Goal: Task Accomplishment & Management: Complete application form

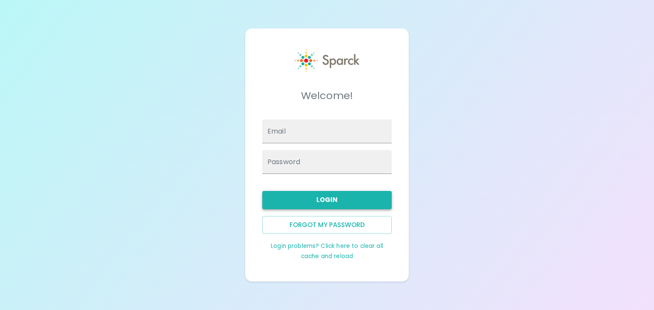
type input "anna.straus@sparckco.com"
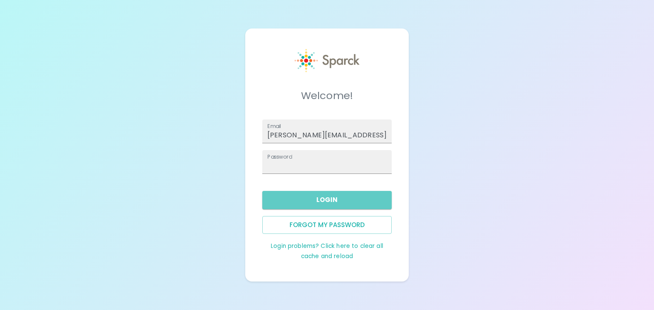
click at [322, 201] on button "Login" at bounding box center [326, 200] width 129 height 18
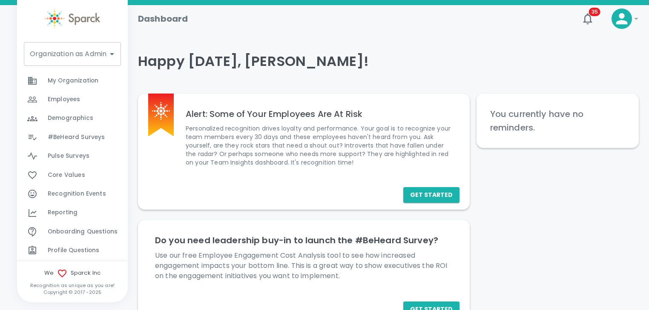
scroll to position [289, 0]
click at [74, 134] on span "#BeHeard Surveys" at bounding box center [76, 138] width 57 height 9
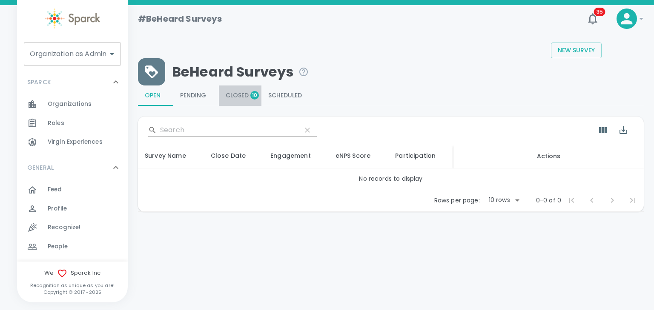
click at [240, 94] on span "Closed 10" at bounding box center [240, 96] width 29 height 8
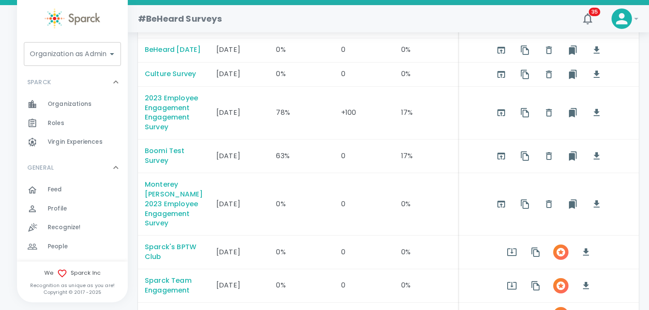
scroll to position [129, 0]
click at [79, 55] on input "Organization as Admin" at bounding box center [66, 54] width 77 height 16
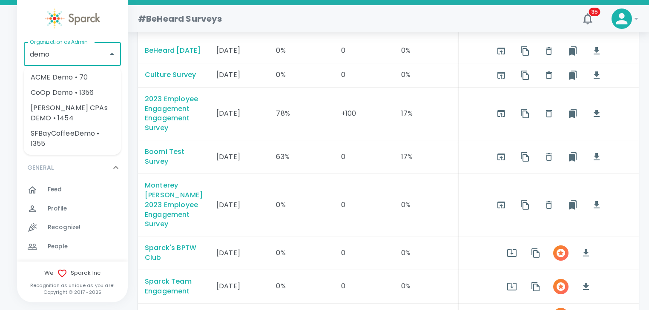
click at [67, 93] on li "CoOp Demo • 1356" at bounding box center [72, 92] width 97 height 15
type input "CoOp Demo • 1356"
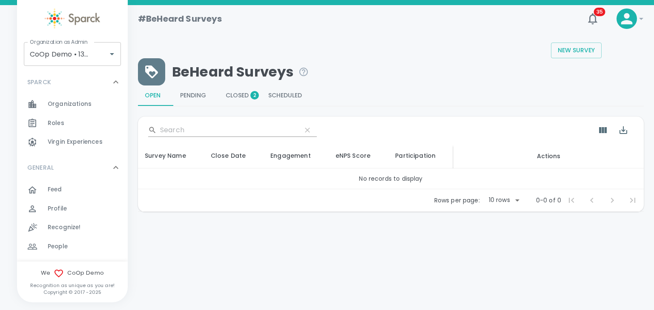
click at [111, 83] on icon at bounding box center [116, 82] width 10 height 10
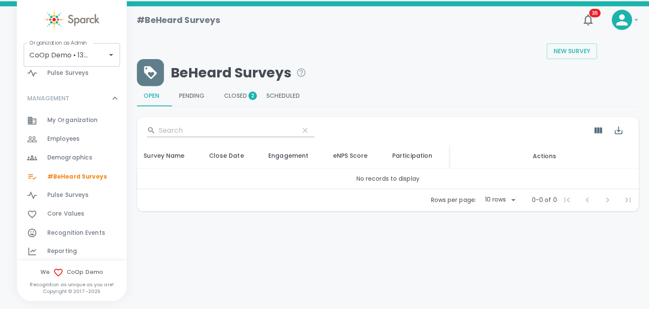
scroll to position [213, 0]
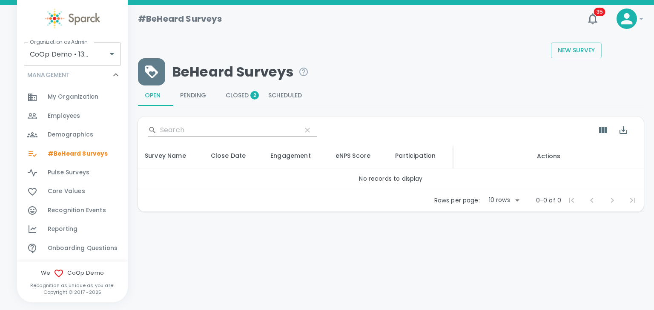
click at [68, 114] on span "Employees" at bounding box center [64, 116] width 32 height 9
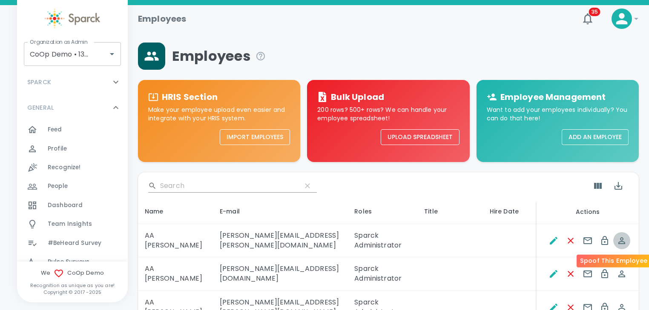
click at [623, 240] on icon "Spoof This Employee" at bounding box center [621, 241] width 10 height 10
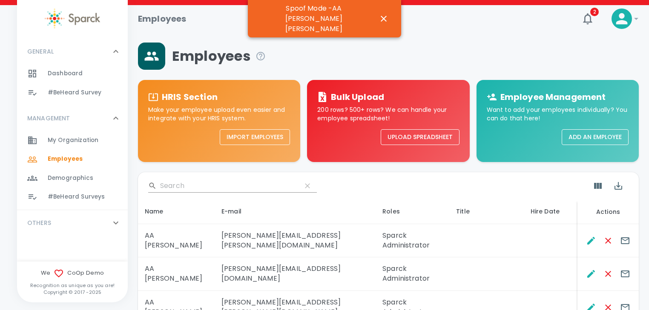
click at [117, 223] on icon at bounding box center [116, 223] width 10 height 10
click at [116, 223] on icon at bounding box center [116, 223] width 10 height 10
click at [114, 118] on icon at bounding box center [115, 118] width 5 height 3
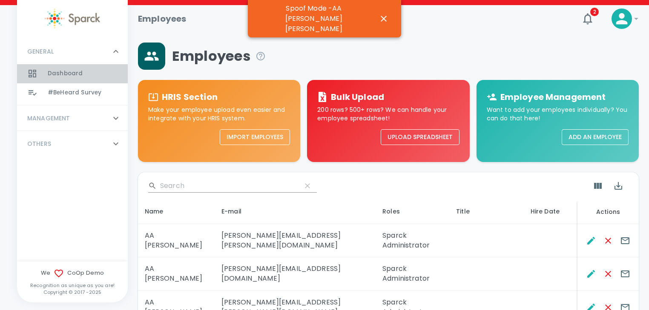
click at [67, 72] on span "Dashboard" at bounding box center [65, 73] width 35 height 9
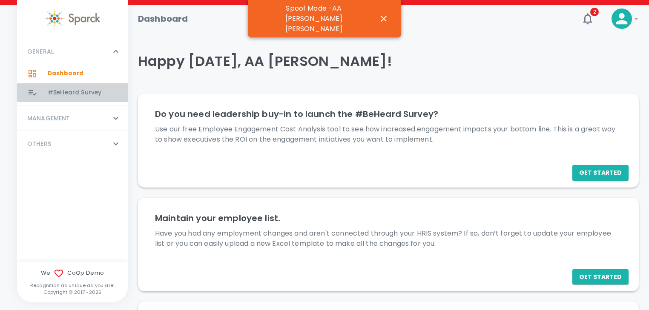
click at [75, 94] on span "#BeHeard Survey" at bounding box center [75, 93] width 54 height 9
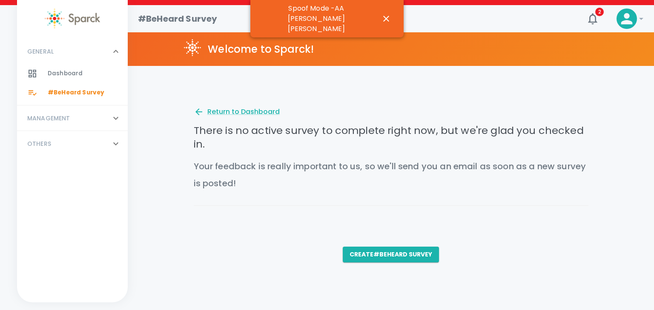
click at [116, 119] on icon at bounding box center [116, 118] width 10 height 10
click at [61, 139] on span "My Organization" at bounding box center [73, 140] width 51 height 9
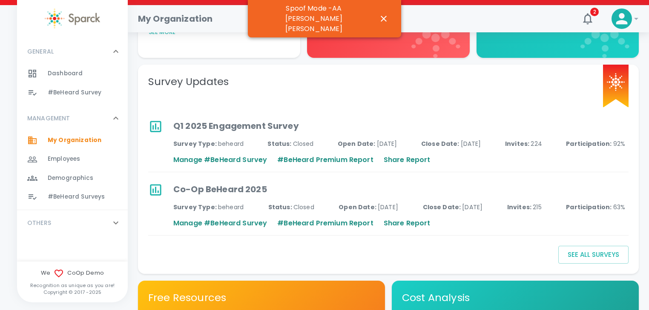
scroll to position [232, 0]
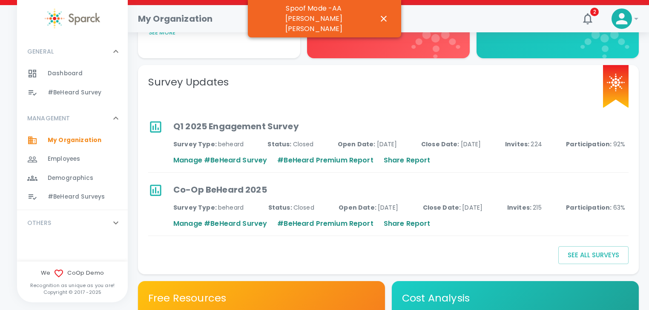
click at [63, 159] on span "Employees" at bounding box center [64, 159] width 32 height 9
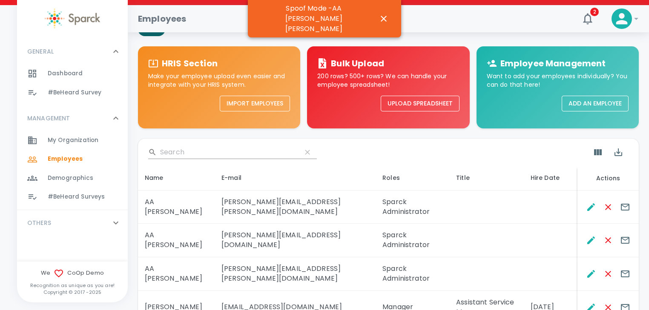
scroll to position [34, 0]
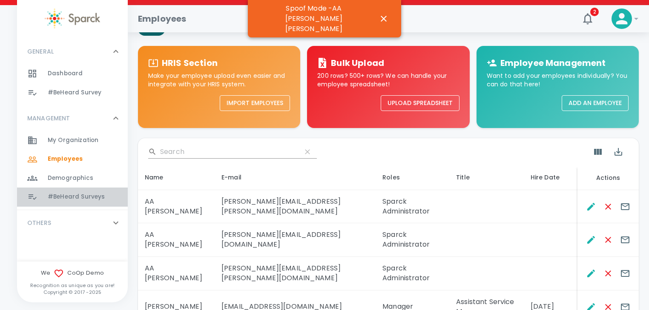
click at [76, 196] on span "#BeHeard Surveys" at bounding box center [76, 197] width 57 height 9
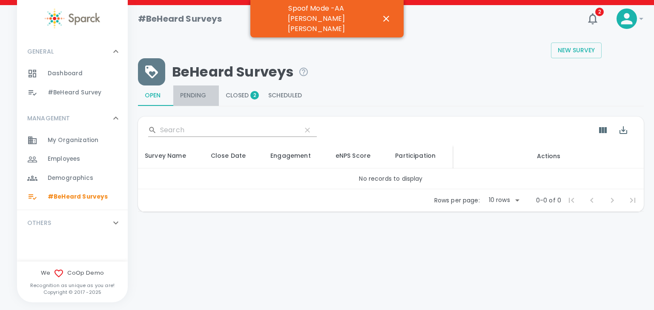
click at [193, 93] on span "Pending 0" at bounding box center [196, 96] width 32 height 8
click at [284, 94] on span "Scheduled 0" at bounding box center [288, 96] width 40 height 8
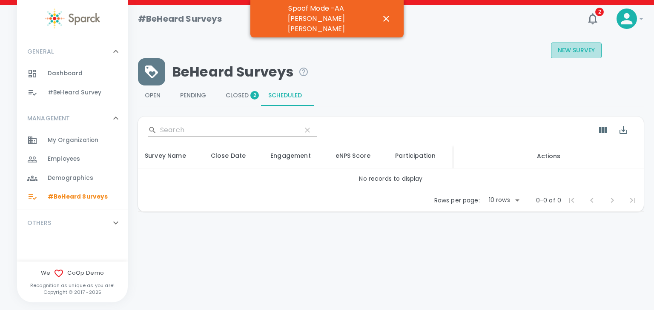
click at [562, 49] on button "New Survey" at bounding box center [576, 51] width 51 height 16
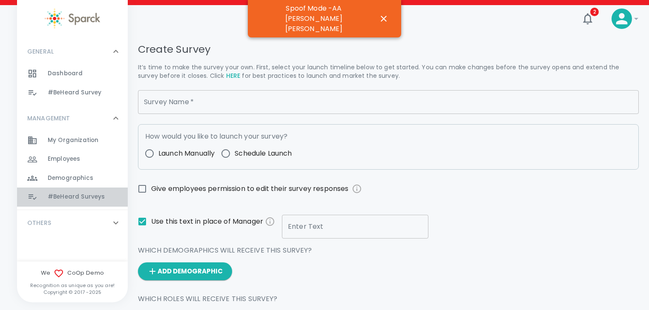
click at [81, 199] on span "#BeHeard Surveys" at bounding box center [76, 197] width 57 height 9
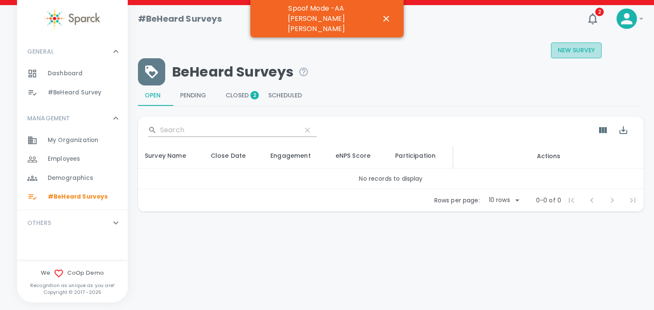
click at [575, 50] on button "New Survey" at bounding box center [576, 51] width 51 height 16
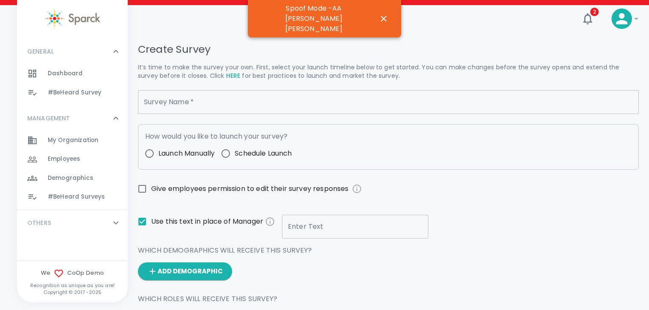
click at [193, 103] on input "Survey Name   *" at bounding box center [388, 102] width 501 height 24
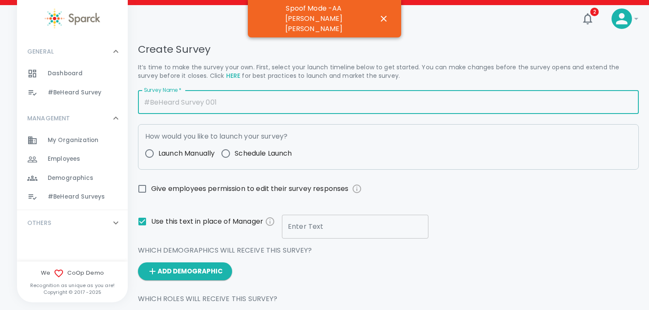
click at [190, 104] on input "Survey Name   *" at bounding box center [388, 102] width 501 height 24
type input "T"
type input "2025 Engagement Survey - ACME"
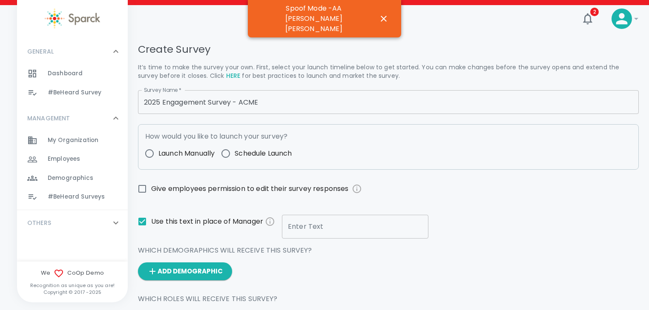
click at [180, 154] on span "Launch Manually" at bounding box center [186, 154] width 56 height 10
click at [158, 154] on input "Launch Manually" at bounding box center [149, 154] width 18 height 18
radio input "true"
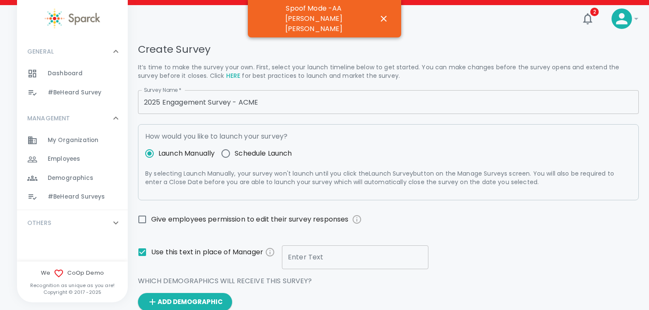
click at [244, 155] on span "Schedule Launch" at bounding box center [263, 154] width 57 height 10
click at [235, 155] on input "Schedule Launch" at bounding box center [226, 154] width 18 height 18
radio input "true"
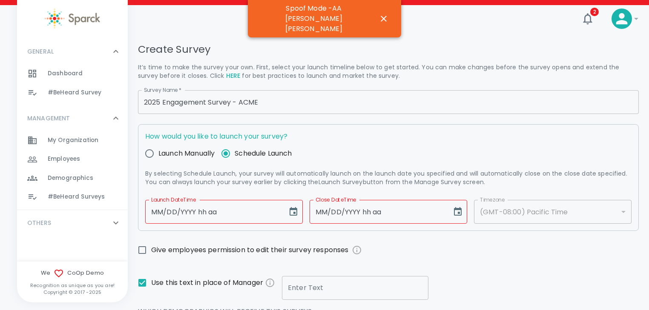
click at [225, 154] on input "Schedule Launch" at bounding box center [226, 154] width 18 height 18
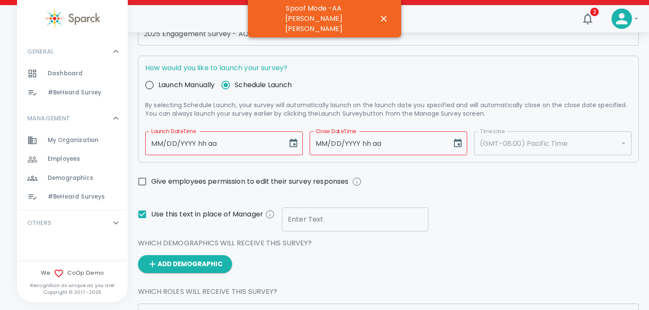
scroll to position [69, 0]
click at [191, 85] on span "Launch Manually" at bounding box center [186, 85] width 56 height 10
click at [158, 85] on input "Launch Manually" at bounding box center [149, 85] width 18 height 18
radio input "true"
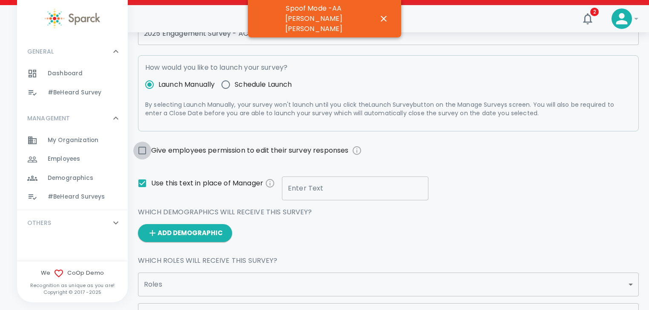
drag, startPoint x: 143, startPoint y: 151, endPoint x: 157, endPoint y: 154, distance: 13.9
click at [145, 150] on input "Give employees permission to edit their survey responses" at bounding box center [142, 151] width 18 height 18
checkbox input "true"
click at [314, 189] on input "Enter Text" at bounding box center [355, 189] width 146 height 24
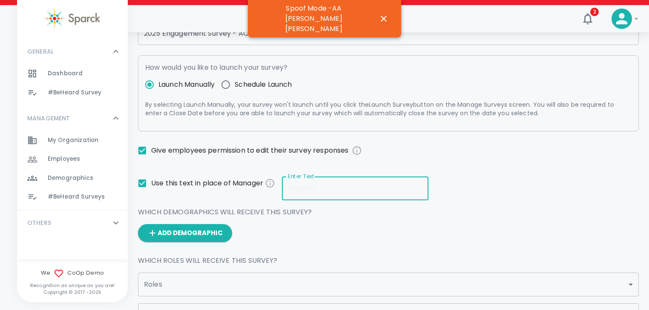
type input "Supervisor"
click at [428, 220] on div "Add Demographic" at bounding box center [384, 229] width 507 height 25
drag, startPoint x: 328, startPoint y: 187, endPoint x: 275, endPoint y: 185, distance: 52.4
click at [275, 185] on div "Survey Name   * 2025 Engagement Survey - ACME Survey Name   * How would you lik…" at bounding box center [384, 279] width 507 height 531
click at [323, 191] on input "Enter Text" at bounding box center [355, 189] width 146 height 24
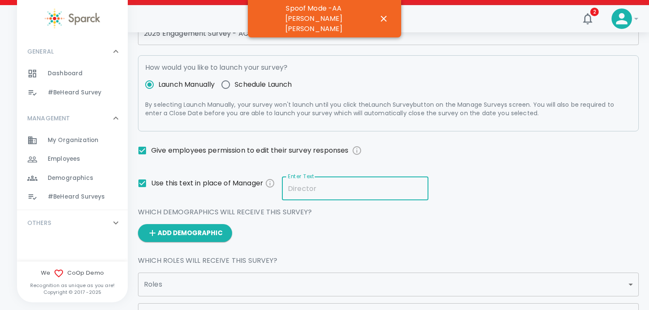
click at [303, 190] on input "Enter Text" at bounding box center [355, 189] width 146 height 24
click at [408, 180] on div "Survey Name   * 2025 Engagement Survey - ACME Survey Name   * How would you lik…" at bounding box center [384, 279] width 507 height 531
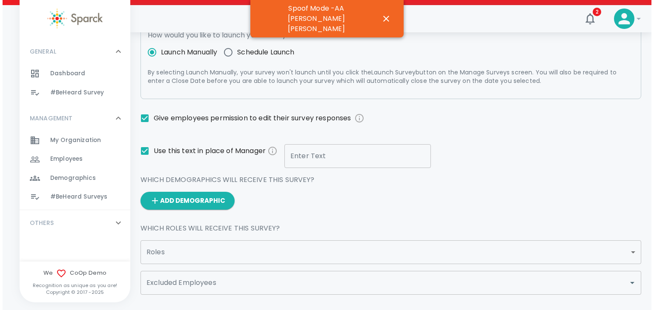
scroll to position [102, 0]
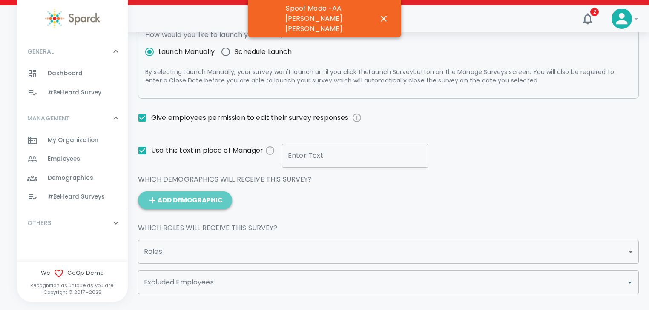
click at [194, 199] on button "Add Demographic" at bounding box center [185, 201] width 94 height 18
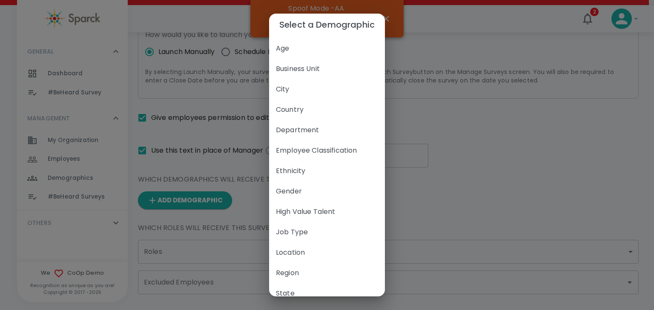
scroll to position [0, 0]
click at [300, 133] on span "Department" at bounding box center [327, 133] width 102 height 10
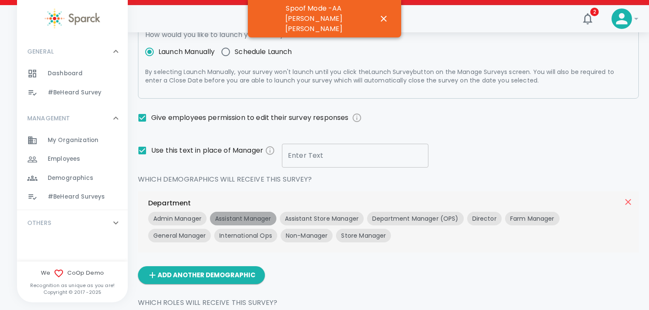
click at [243, 219] on p "Assistant Manager" at bounding box center [243, 219] width 56 height 9
click at [192, 216] on p "Admin Manager" at bounding box center [177, 219] width 48 height 9
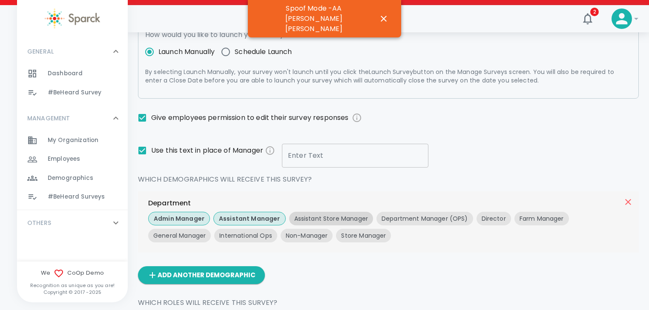
click at [318, 217] on p "Assistant Store Manager" at bounding box center [331, 219] width 74 height 9
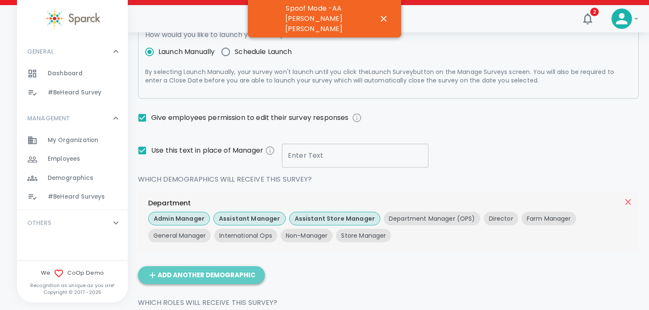
click at [213, 276] on button "Add Another Demographic" at bounding box center [201, 275] width 127 height 18
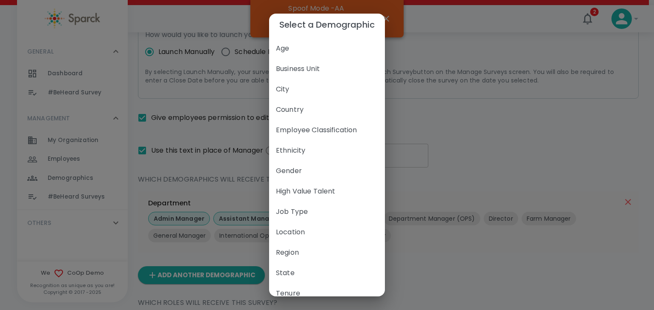
scroll to position [13, 0]
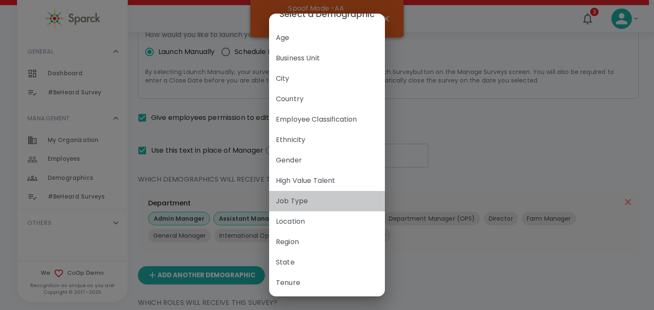
click at [292, 203] on span "Job Type" at bounding box center [327, 201] width 102 height 10
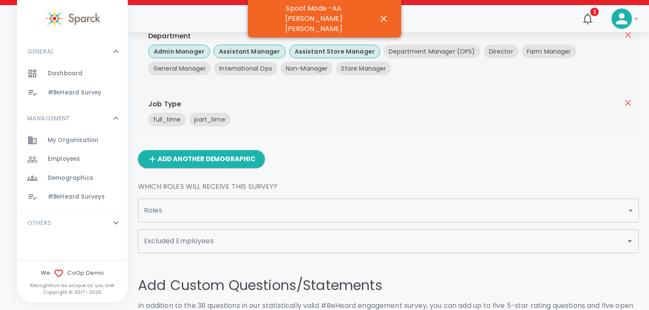
scroll to position [273, 0]
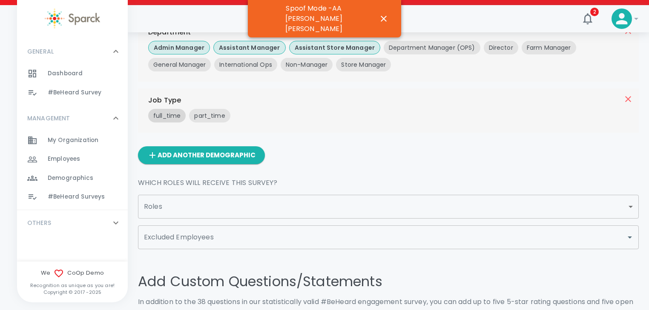
drag, startPoint x: 172, startPoint y: 114, endPoint x: 177, endPoint y: 119, distance: 7.2
click at [172, 114] on p "full_time" at bounding box center [166, 116] width 27 height 9
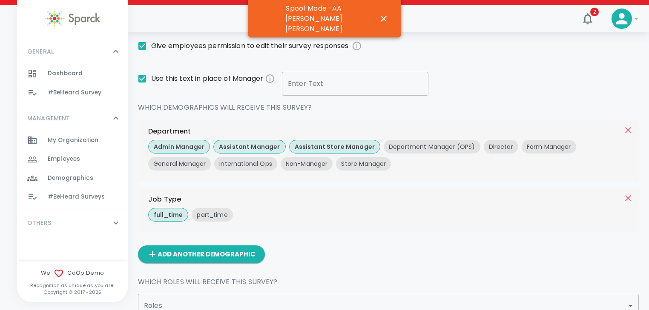
scroll to position [174, 0]
drag, startPoint x: 194, startPoint y: 150, endPoint x: 203, endPoint y: 148, distance: 9.2
click at [195, 150] on p "Admin Manager" at bounding box center [179, 147] width 51 height 9
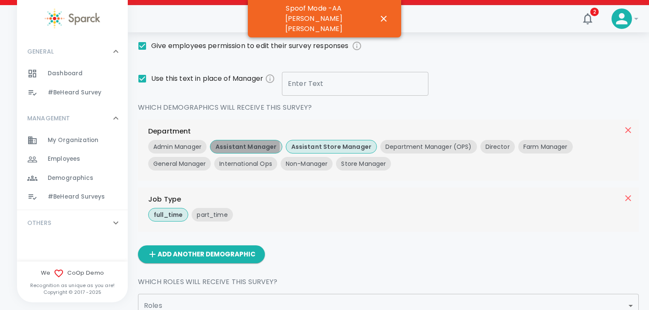
click at [237, 146] on p "Assistant Manager" at bounding box center [245, 147] width 61 height 9
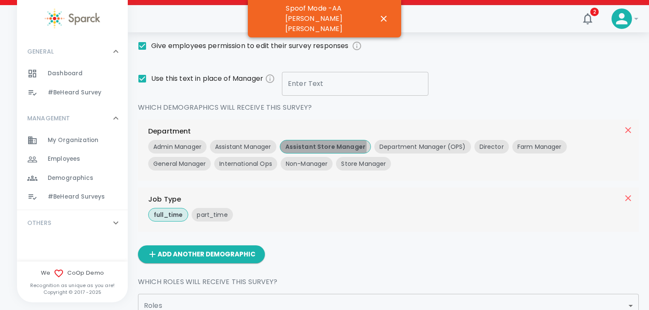
click at [292, 146] on p "Assistant Store Manager" at bounding box center [325, 147] width 80 height 9
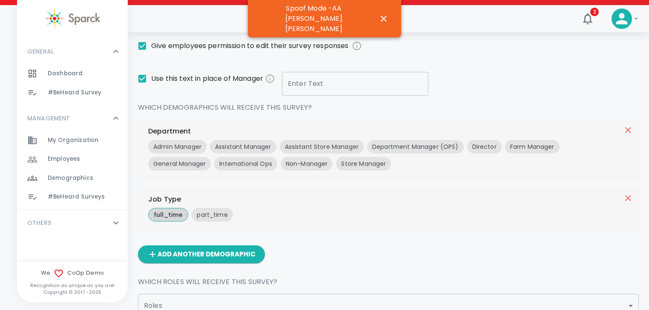
click at [163, 217] on p "full_time" at bounding box center [168, 215] width 29 height 9
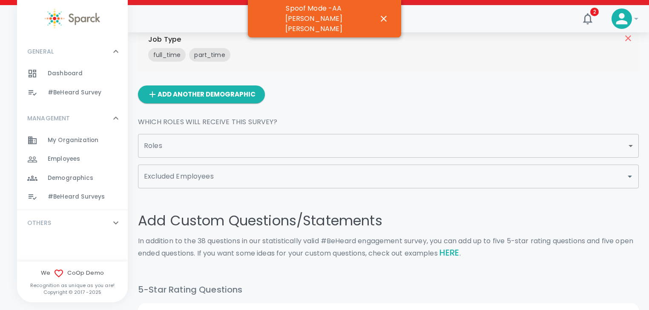
scroll to position [335, 0]
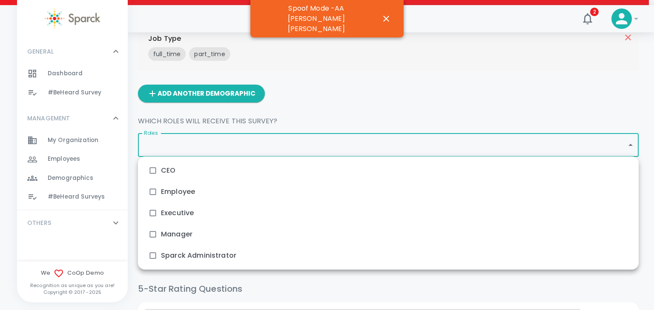
click at [232, 152] on body "Skip Navigation 2 ! GENERAL 0 Dashboard 0 #BeHeard Survey 0 MANAGEMENT 0 My Org…" at bounding box center [327, 73] width 654 height 816
click at [151, 191] on input "checkbox" at bounding box center [153, 192] width 16 height 16
checkbox input "true"
type input "2951"
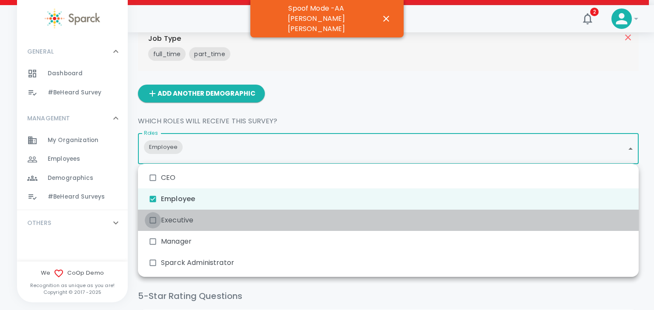
click at [153, 219] on input "checkbox" at bounding box center [153, 220] width 16 height 16
checkbox input "true"
type input "2951,2949"
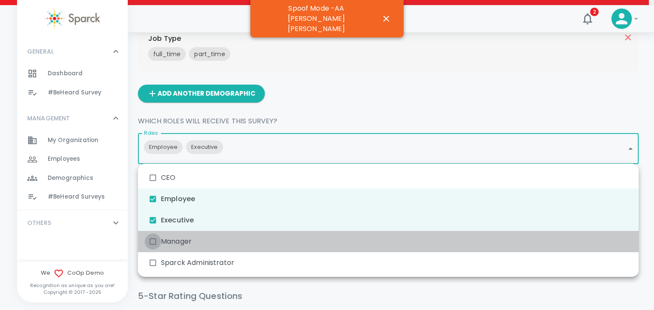
drag, startPoint x: 152, startPoint y: 246, endPoint x: 167, endPoint y: 239, distance: 16.6
click at [152, 246] on input "checkbox" at bounding box center [153, 242] width 16 height 16
checkbox input "true"
type input "2951,2949,2950"
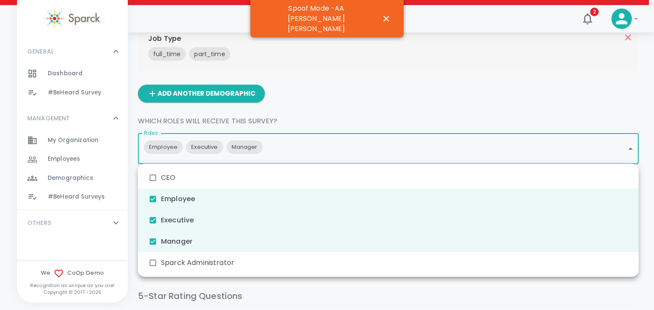
drag, startPoint x: 156, startPoint y: 241, endPoint x: 156, endPoint y: 233, distance: 8.1
click at [156, 241] on input "checkbox" at bounding box center [153, 242] width 16 height 16
checkbox input "false"
type input "2951,2949"
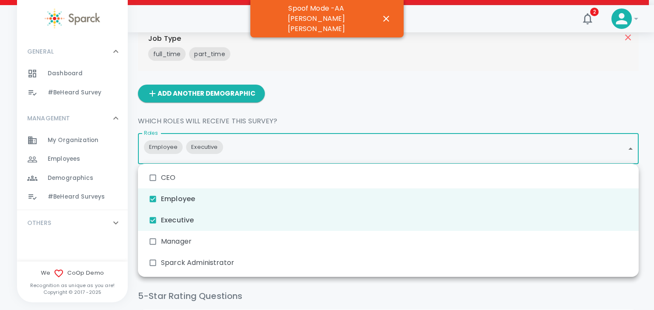
click at [150, 217] on input "checkbox" at bounding box center [153, 220] width 16 height 16
checkbox input "false"
type input "2951"
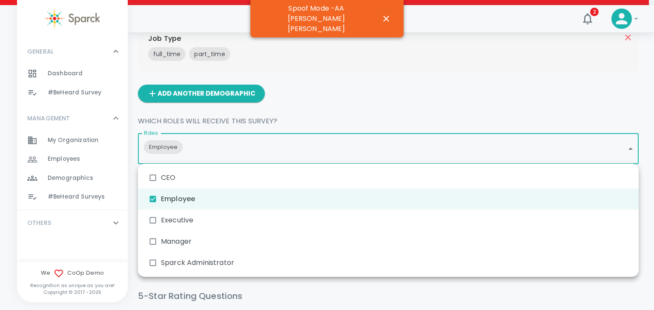
click at [152, 198] on input "checkbox" at bounding box center [153, 199] width 16 height 16
checkbox input "false"
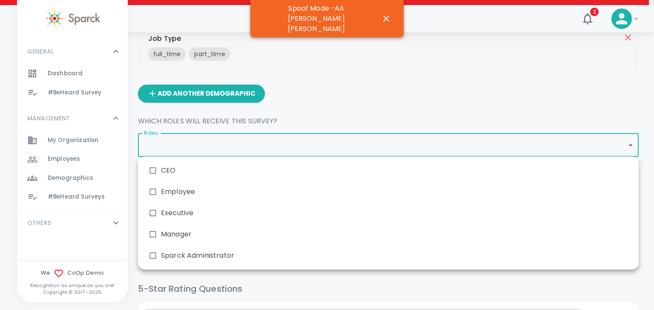
click at [352, 102] on div at bounding box center [327, 155] width 654 height 310
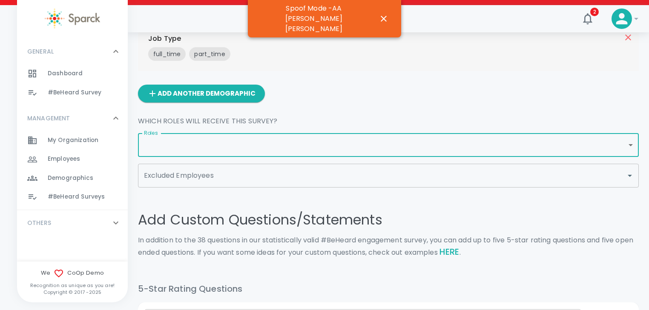
click at [261, 176] on input "Excluded Employees" at bounding box center [382, 176] width 480 height 16
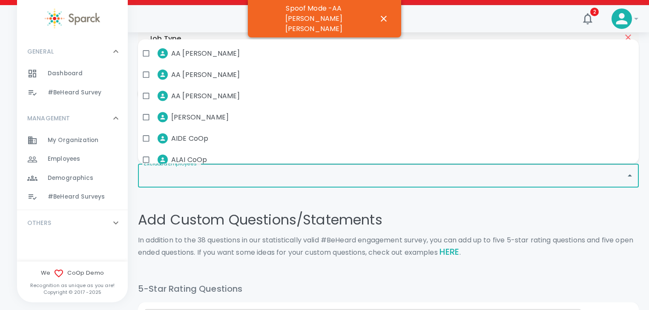
click at [219, 78] on span "AA [PERSON_NAME]" at bounding box center [205, 75] width 69 height 10
checkbox input "true"
click at [185, 120] on span "[PERSON_NAME]" at bounding box center [199, 117] width 57 height 10
checkbox input "true"
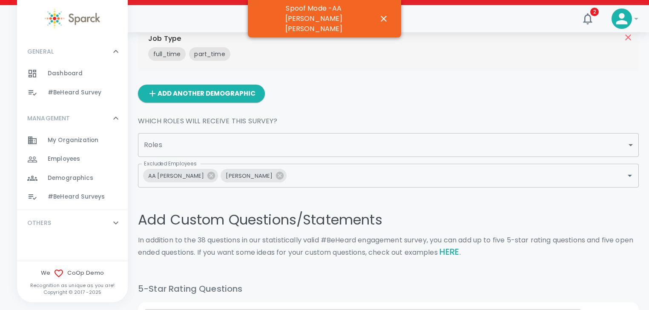
click at [207, 201] on div "Add Custom Questions/Statements In addition to the 38 questions in our statisti…" at bounding box center [384, 232] width 507 height 88
click at [275, 176] on icon at bounding box center [279, 175] width 9 height 9
click at [207, 176] on icon at bounding box center [211, 176] width 8 height 8
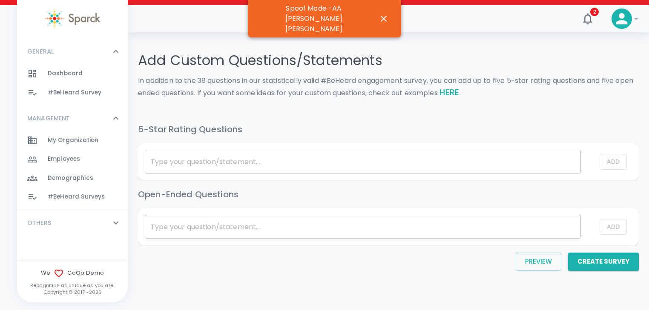
scroll to position [495, 0]
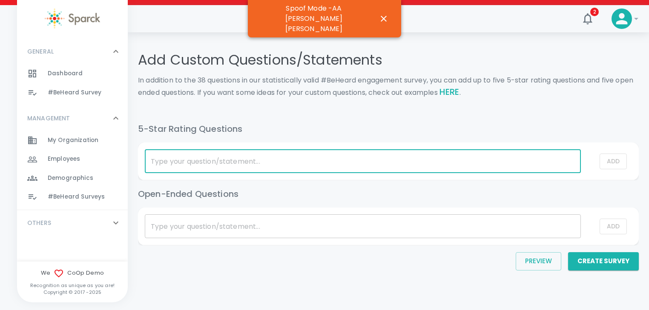
click at [214, 164] on input "list table" at bounding box center [363, 161] width 436 height 24
type input "test question 1"
click at [568, 252] on button "Create Survey" at bounding box center [603, 261] width 71 height 18
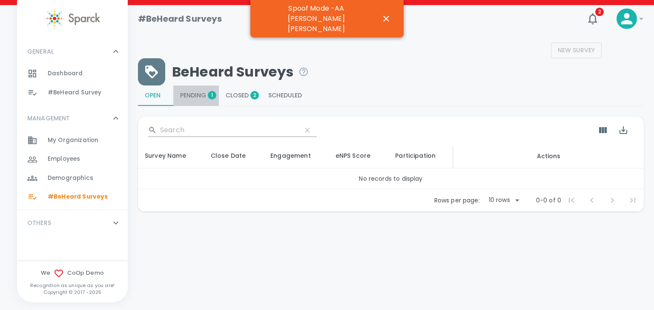
click at [198, 95] on span "Pending 1" at bounding box center [196, 96] width 32 height 8
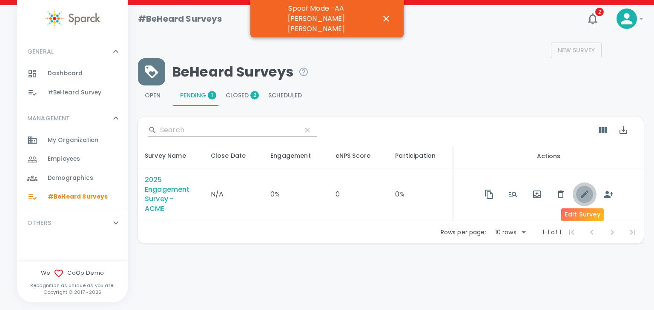
click at [581, 195] on icon "button" at bounding box center [585, 195] width 8 height 8
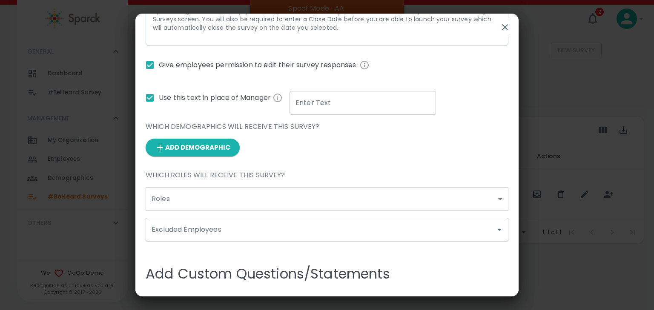
scroll to position [135, 0]
click at [151, 99] on input "Use this text in place of Manager" at bounding box center [150, 98] width 18 height 18
checkbox input "false"
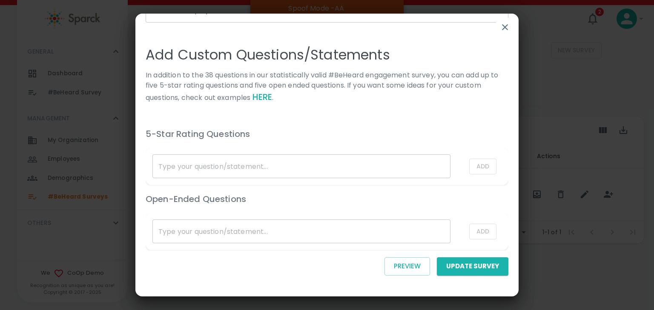
scroll to position [356, 0]
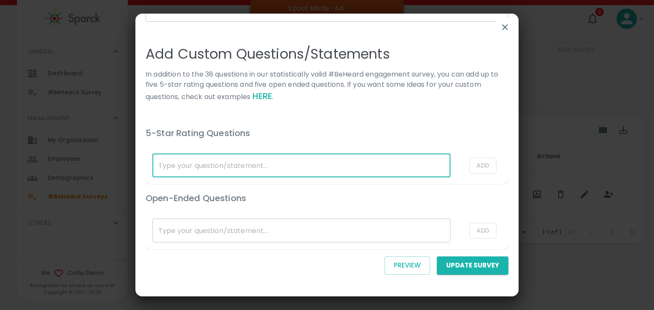
click at [352, 169] on input "list table" at bounding box center [301, 166] width 298 height 24
type input "test question 1"
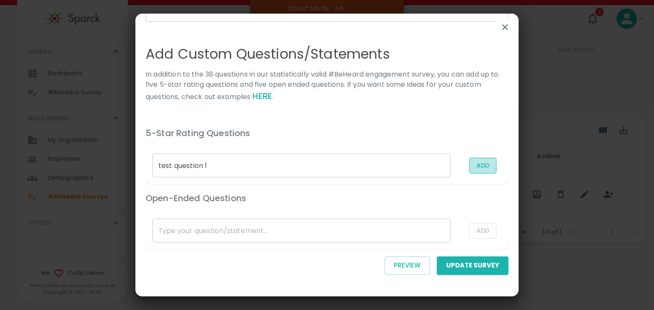
click at [481, 167] on button "Add" at bounding box center [482, 166] width 27 height 16
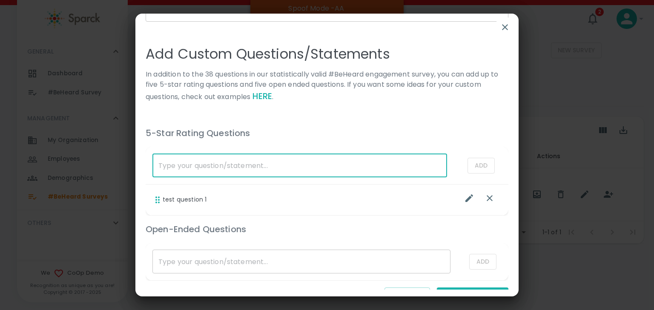
click at [240, 170] on input "list table" at bounding box center [299, 166] width 295 height 24
type input "test question 2"
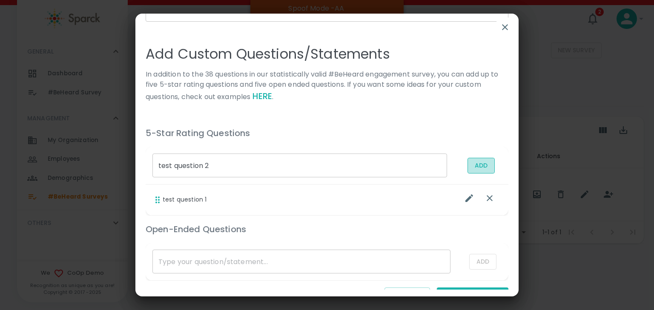
click at [472, 168] on button "Add" at bounding box center [480, 166] width 27 height 16
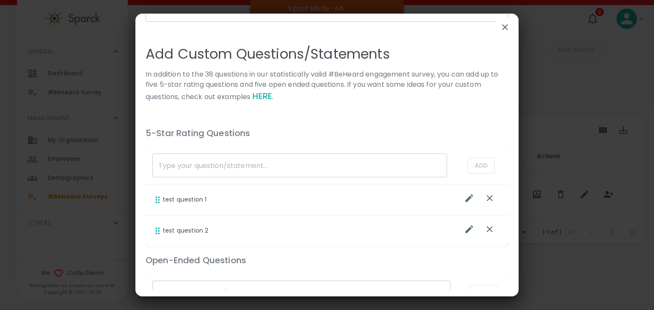
drag, startPoint x: 155, startPoint y: 235, endPoint x: 158, endPoint y: 198, distance: 36.7
click at [158, 190] on tbody "​ Add test question 1 test question 2" at bounding box center [327, 197] width 363 height 100
drag, startPoint x: 157, startPoint y: 200, endPoint x: 157, endPoint y: 192, distance: 8.1
click at [157, 192] on td "test question 1" at bounding box center [300, 200] width 308 height 31
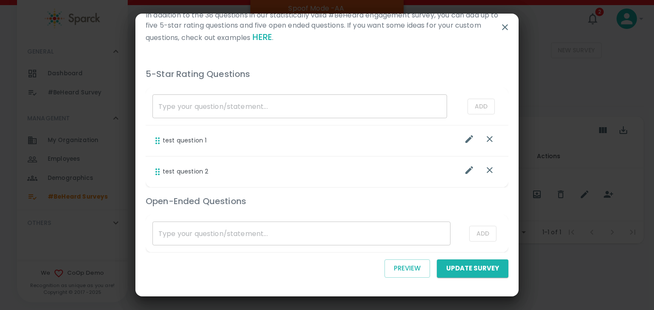
scroll to position [418, 0]
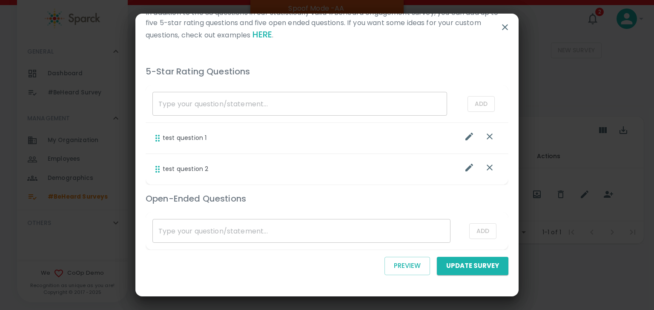
click at [166, 174] on td "test question 2" at bounding box center [300, 169] width 308 height 31
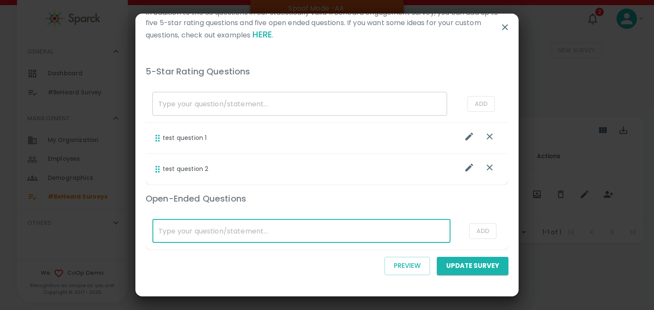
click at [267, 232] on input "list table" at bounding box center [301, 231] width 298 height 24
type input "My Favorite Date Night Restaurant Is"
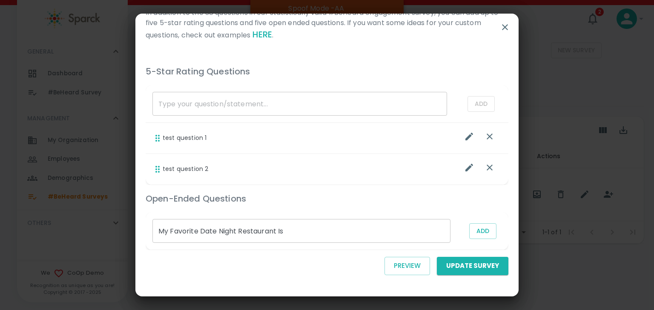
click at [250, 284] on div "Edit Survey Need to edit your survey? No problem. You can do that here. Please …" at bounding box center [326, 152] width 383 height 276
click at [480, 232] on button "Add" at bounding box center [482, 231] width 27 height 16
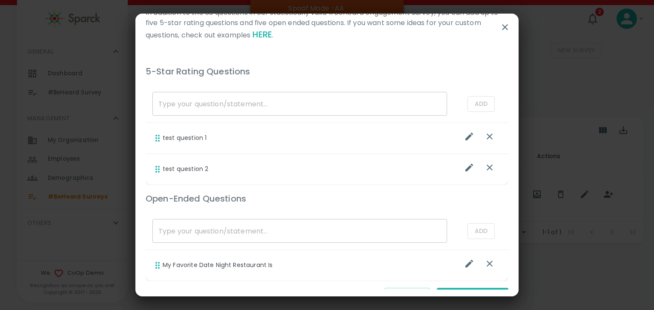
click at [286, 116] on input "list table" at bounding box center [299, 104] width 295 height 24
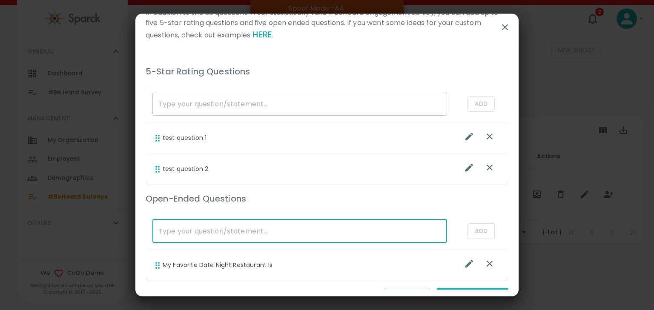
type input "My Wedding Anniversary Date Is"
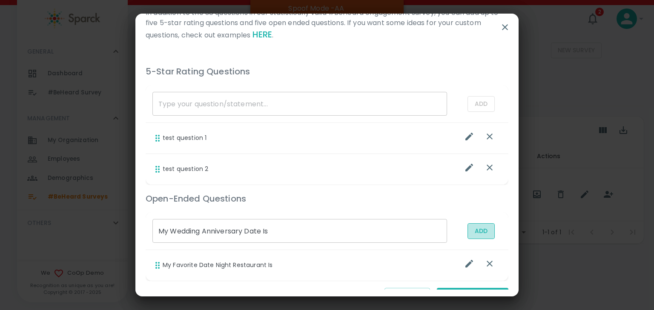
click at [472, 235] on button "Add" at bounding box center [480, 231] width 27 height 16
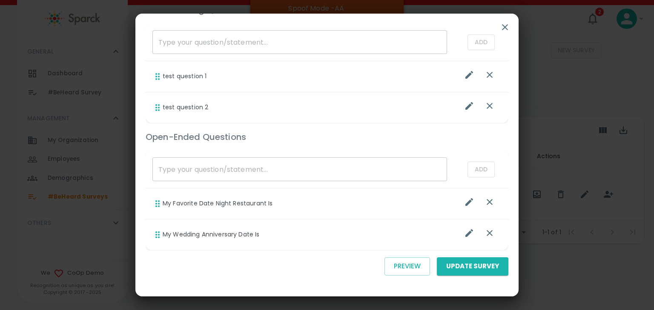
scroll to position [480, 0]
drag, startPoint x: 157, startPoint y: 235, endPoint x: 164, endPoint y: 189, distance: 47.4
click at [162, 191] on tbody "​ Add My Favorite Date Night Restaurant Is My Wedding Anniversary Date Is" at bounding box center [327, 200] width 363 height 100
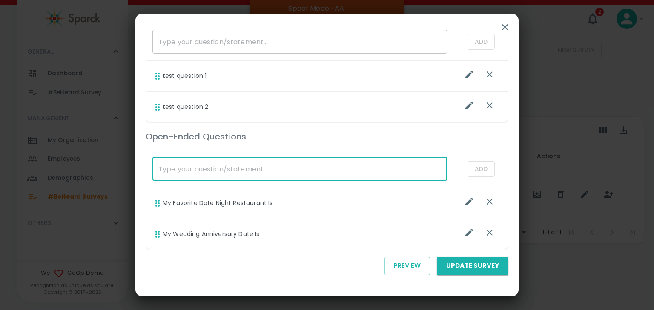
drag, startPoint x: 181, startPoint y: 169, endPoint x: 199, endPoint y: 158, distance: 21.4
click at [181, 170] on input "list table" at bounding box center [299, 169] width 295 height 24
click at [169, 106] on td "test question 2" at bounding box center [300, 107] width 308 height 31
click at [317, 251] on div "Preview Update Survey" at bounding box center [323, 262] width 369 height 25
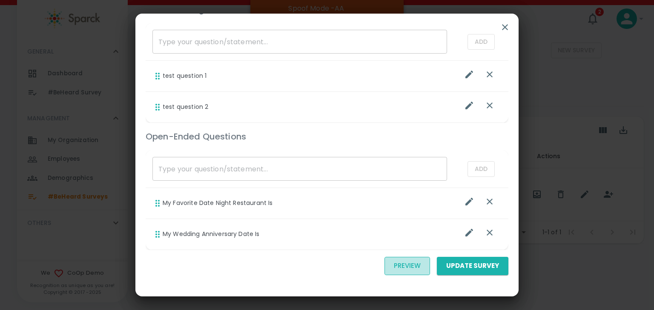
click at [405, 267] on button "Preview" at bounding box center [407, 266] width 46 height 18
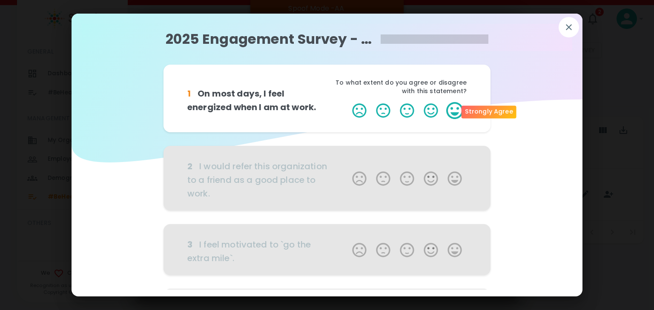
click at [452, 112] on label "5 Stars" at bounding box center [455, 110] width 24 height 17
click at [347, 102] on input "5 Stars" at bounding box center [347, 102] width 0 height 0
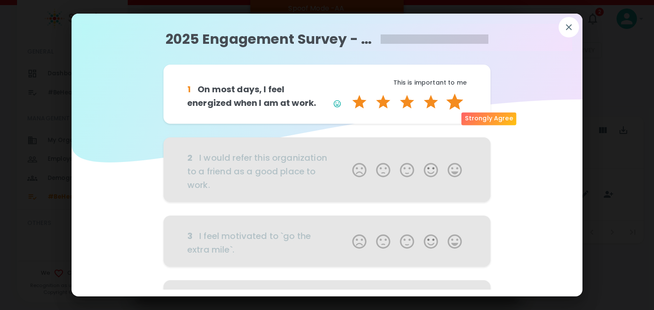
click at [452, 111] on label "5 Stars" at bounding box center [455, 102] width 24 height 17
click at [347, 94] on input "5 Stars" at bounding box center [347, 93] width 0 height 0
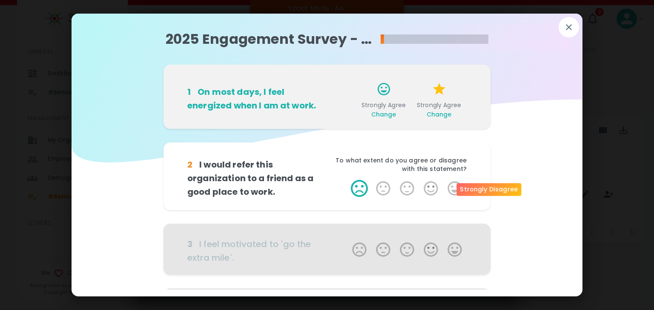
click at [356, 189] on label "1 Star" at bounding box center [359, 188] width 24 height 17
click at [347, 180] on input "1 Star" at bounding box center [347, 180] width 0 height 0
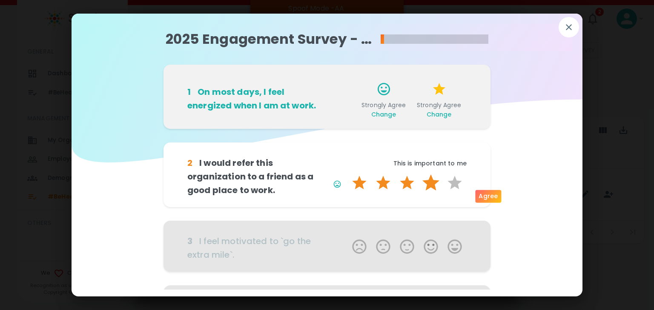
click at [419, 192] on label "4 Stars" at bounding box center [431, 183] width 24 height 17
click at [347, 175] on input "4 Stars" at bounding box center [347, 174] width 0 height 0
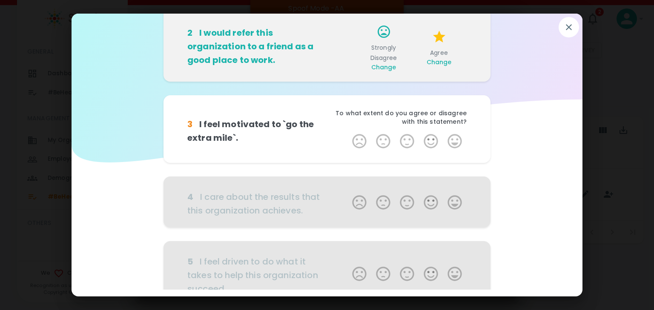
scroll to position [136, 0]
click at [426, 145] on label "4 Stars" at bounding box center [431, 140] width 24 height 17
click at [347, 132] on input "4 Stars" at bounding box center [347, 132] width 0 height 0
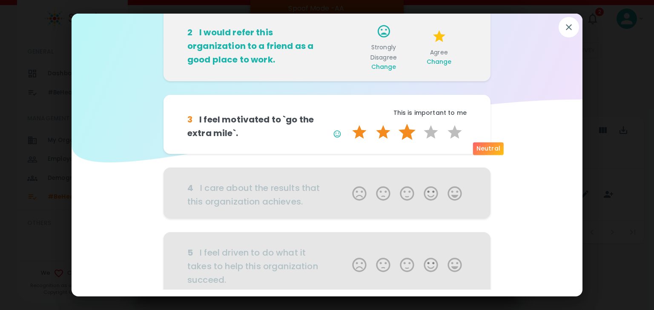
drag, startPoint x: 400, startPoint y: 150, endPoint x: 397, endPoint y: 167, distance: 17.3
click at [400, 141] on label "3 Stars" at bounding box center [407, 132] width 24 height 17
click at [347, 124] on input "3 Stars" at bounding box center [347, 123] width 0 height 0
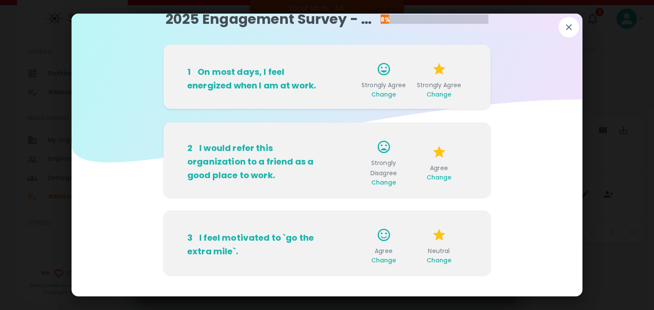
scroll to position [20, 0]
click at [378, 94] on span "Change" at bounding box center [383, 95] width 25 height 9
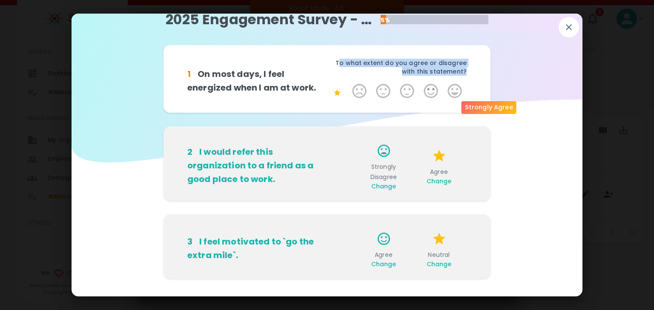
drag, startPoint x: 341, startPoint y: 61, endPoint x: 461, endPoint y: 69, distance: 120.7
click at [461, 69] on p "To what extent do you agree or disagree with this statement?" at bounding box center [397, 67] width 140 height 17
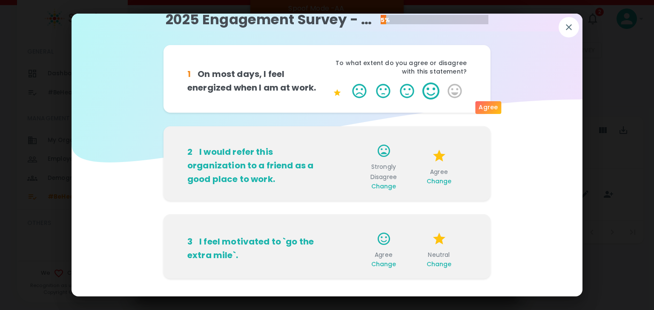
click at [424, 100] on label "4 Stars" at bounding box center [431, 91] width 24 height 17
click at [347, 83] on input "4 Stars" at bounding box center [347, 82] width 0 height 0
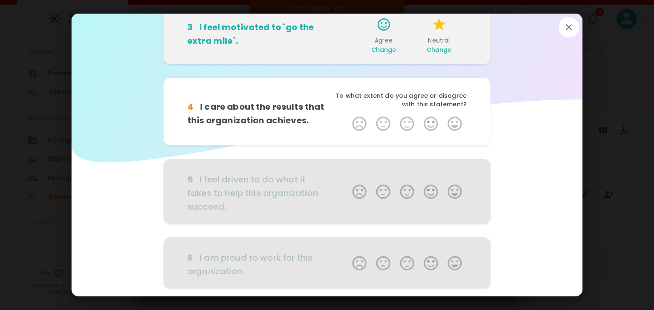
scroll to position [231, 0]
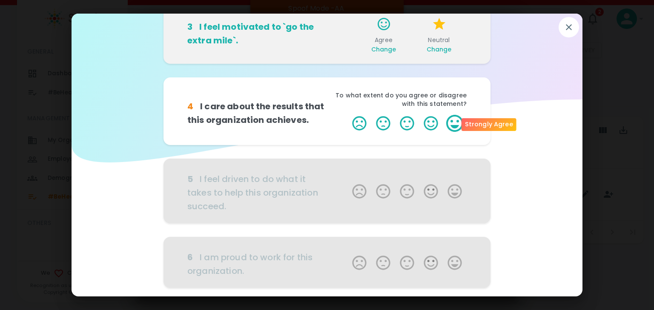
click at [445, 124] on label "5 Stars" at bounding box center [455, 123] width 24 height 17
click at [347, 115] on input "5 Stars" at bounding box center [347, 114] width 0 height 0
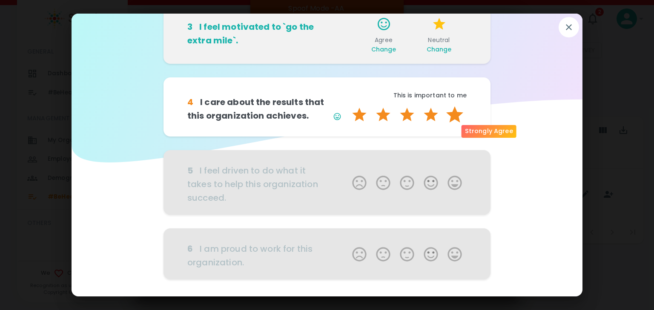
click at [447, 123] on label "5 Stars" at bounding box center [455, 114] width 24 height 17
click at [347, 106] on input "5 Stars" at bounding box center [347, 106] width 0 height 0
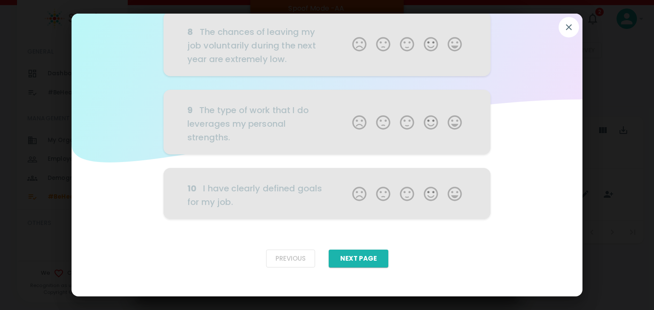
scroll to position [589, 0]
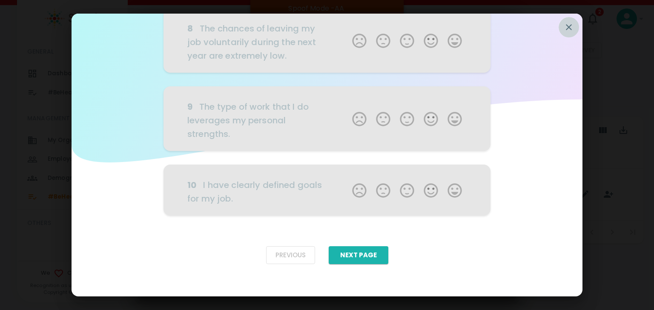
click at [569, 29] on icon "button" at bounding box center [569, 27] width 10 height 10
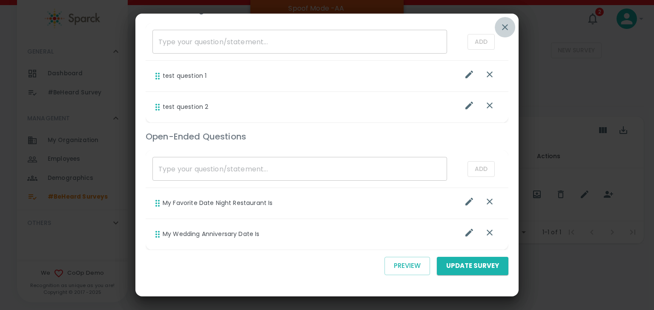
click at [504, 27] on icon "button" at bounding box center [505, 27] width 6 height 6
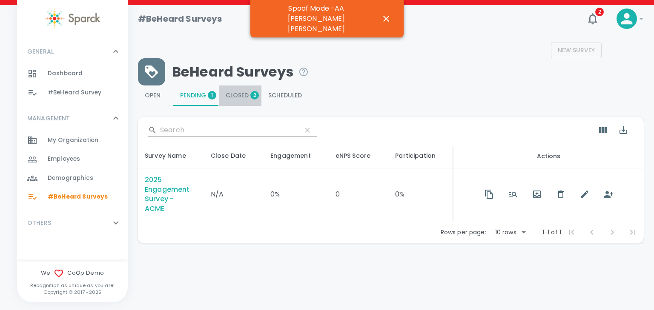
click at [243, 93] on span "Closed 2" at bounding box center [240, 96] width 29 height 8
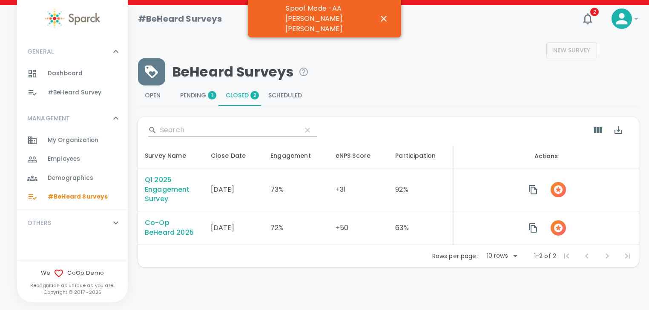
click at [162, 226] on div "Co-Op BeHeard 2025" at bounding box center [171, 228] width 52 height 20
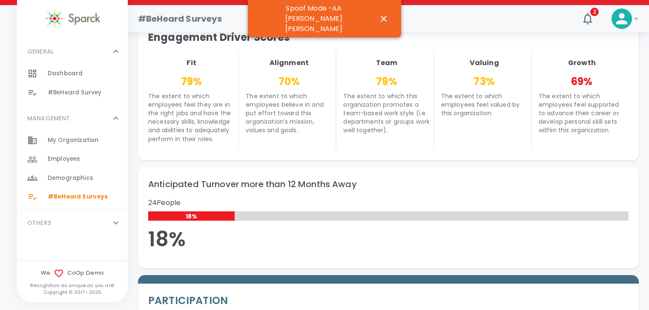
scroll to position [591, 0]
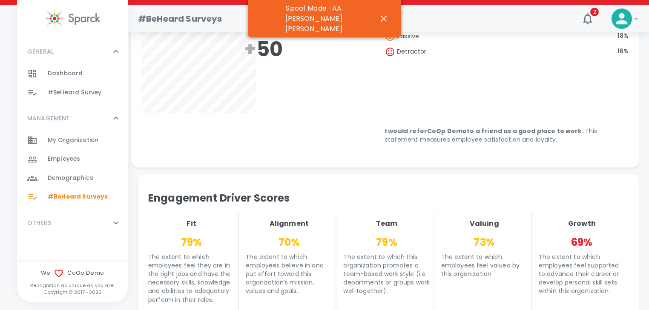
scroll to position [428, 0]
drag, startPoint x: 289, startPoint y: 147, endPoint x: 367, endPoint y: 154, distance: 78.2
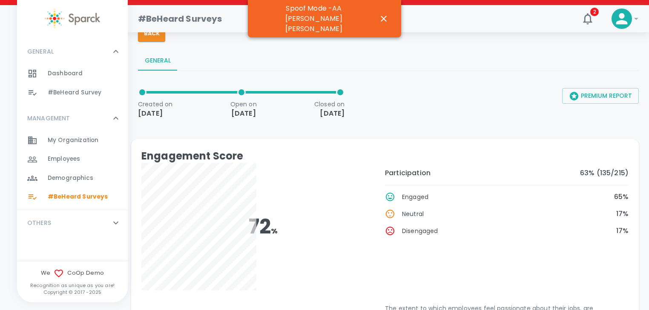
scroll to position [26, 0]
click at [587, 95] on button "Premium Report" at bounding box center [600, 96] width 77 height 16
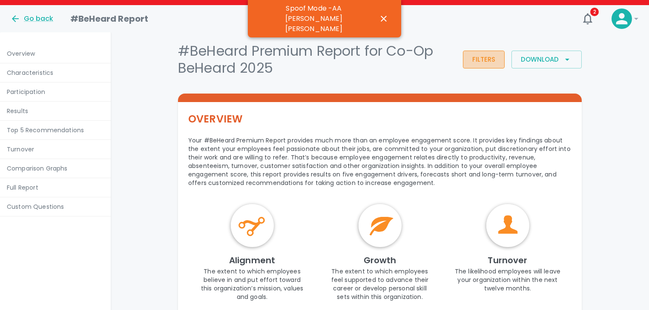
click at [486, 60] on button "Filters" at bounding box center [484, 60] width 42 height 18
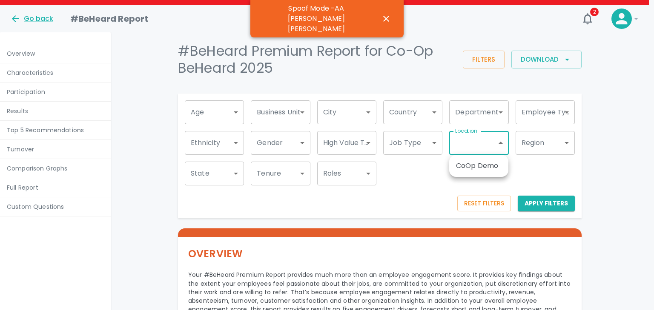
click at [426, 140] on div at bounding box center [327, 155] width 654 height 310
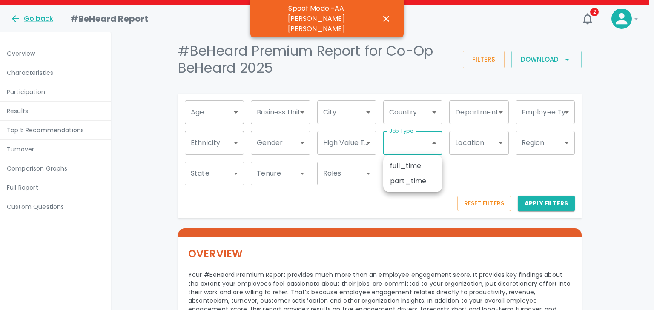
click at [478, 171] on div at bounding box center [327, 155] width 654 height 310
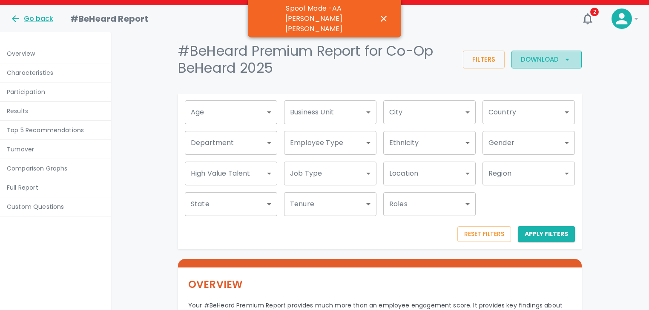
click at [566, 60] on icon "button" at bounding box center [567, 60] width 4 height 2
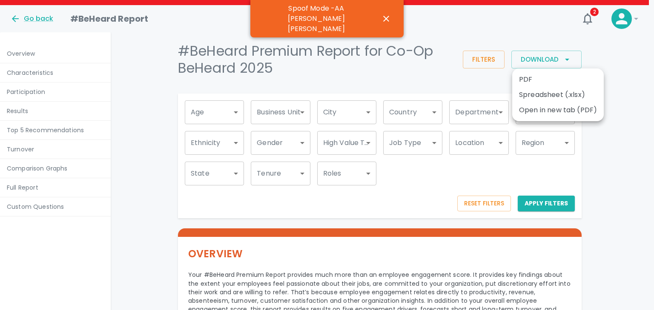
click at [430, 70] on div at bounding box center [327, 155] width 654 height 310
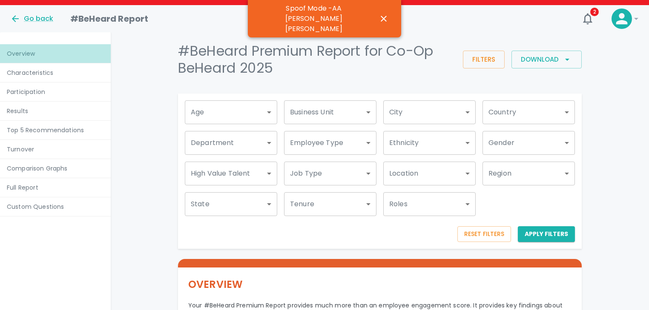
click at [25, 53] on p "Overview" at bounding box center [55, 53] width 97 height 9
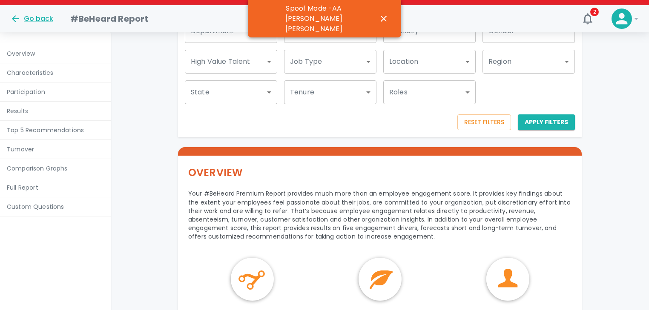
scroll to position [194, 0]
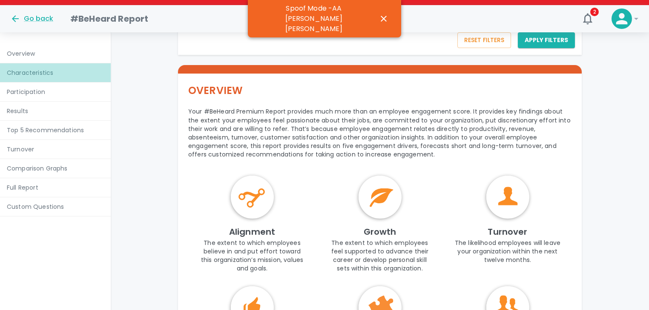
click at [48, 73] on p "Characteristics" at bounding box center [55, 73] width 97 height 9
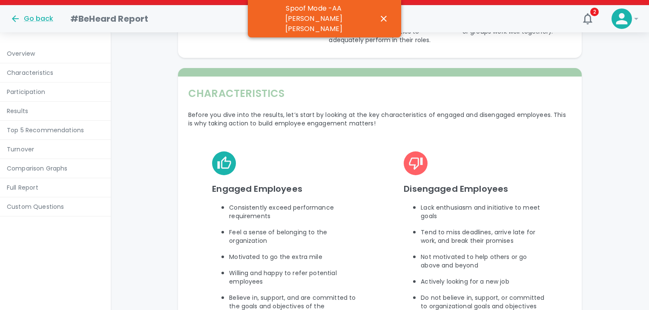
scroll to position [545, 0]
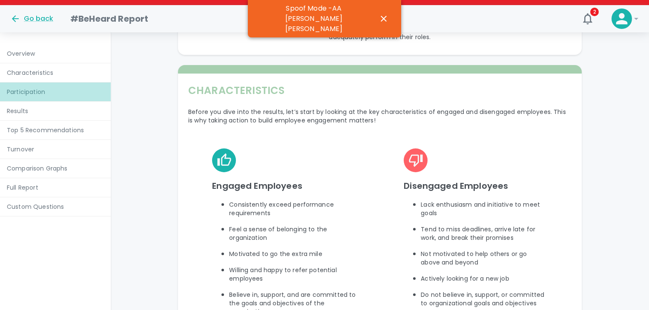
click at [45, 94] on p "Participation" at bounding box center [55, 92] width 97 height 9
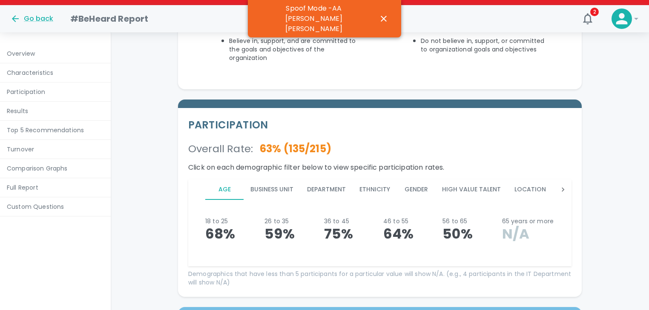
scroll to position [836, 0]
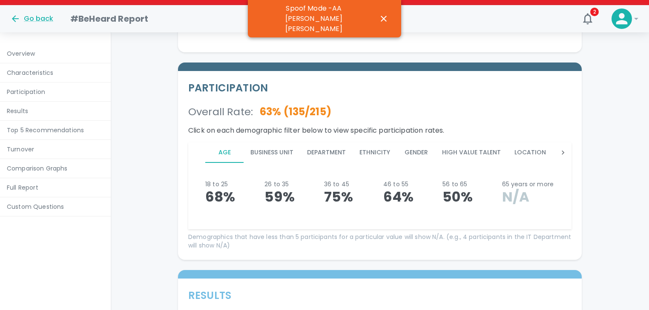
click at [326, 143] on button "Department" at bounding box center [326, 153] width 52 height 20
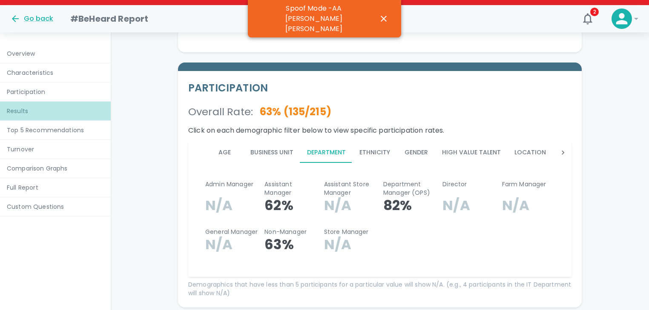
click at [17, 110] on p "Results" at bounding box center [55, 111] width 97 height 9
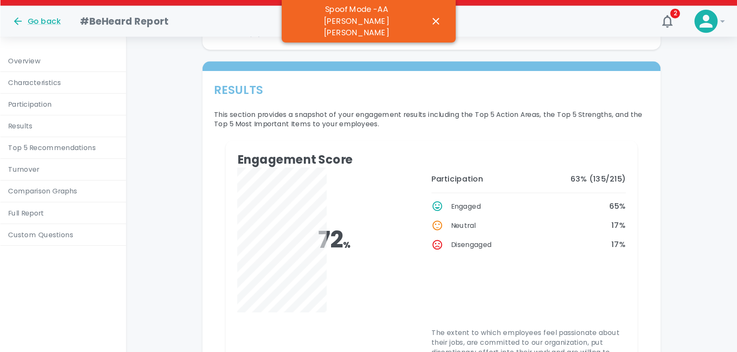
scroll to position [1100, 0]
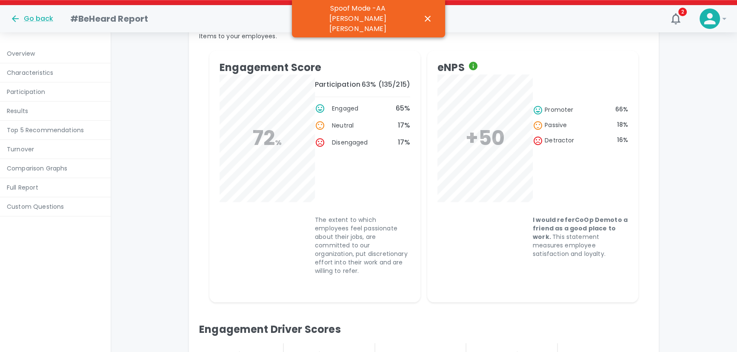
drag, startPoint x: 641, startPoint y: 1, endPoint x: 580, endPoint y: 49, distance: 77.1
click at [580, 49] on div "eNPS +50 promoter 66 % passive 18 % detractor 16 % I would refer CoOp Demo to a…" at bounding box center [530, 173] width 218 height 259
drag, startPoint x: 572, startPoint y: 220, endPoint x: 609, endPoint y: 220, distance: 36.6
click at [609, 220] on b "I would refer CoOp Demo to a friend as a good place to work." at bounding box center [580, 229] width 95 height 26
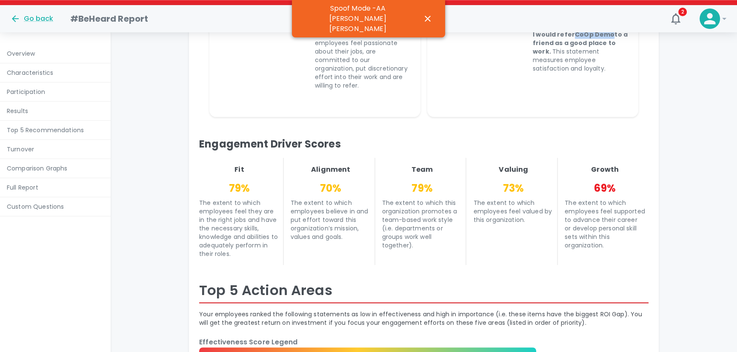
scroll to position [1286, 0]
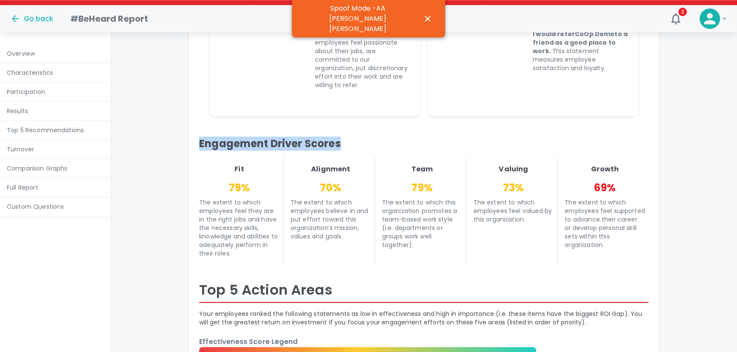
drag, startPoint x: 356, startPoint y: 135, endPoint x: 195, endPoint y: 132, distance: 160.5
click at [195, 132] on div "Engagement Driver Scores Fit 79 % The extent to which employees feel they are i…" at bounding box center [420, 193] width 456 height 141
drag, startPoint x: 494, startPoint y: 221, endPoint x: 501, endPoint y: 215, distance: 9.3
click at [496, 220] on div "73 % The extent to which employees feel valued by this organization." at bounding box center [513, 205] width 80 height 49
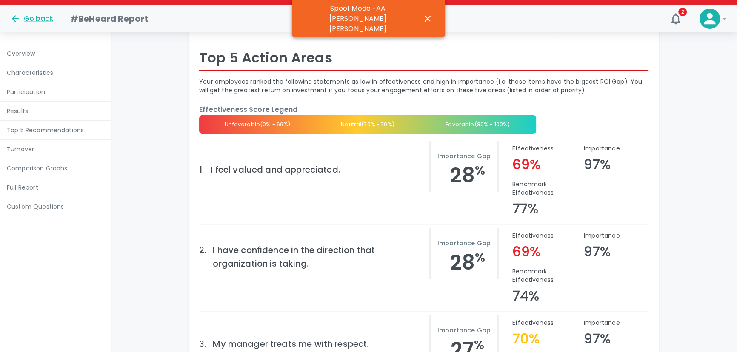
scroll to position [1519, 0]
drag, startPoint x: 362, startPoint y: 164, endPoint x: 212, endPoint y: 165, distance: 150.7
click at [212, 165] on div "I feel valued and appreciated." at bounding box center [320, 170] width 219 height 14
drag, startPoint x: 603, startPoint y: 157, endPoint x: 580, endPoint y: 156, distance: 22.6
click at [580, 156] on div "Importance 97%" at bounding box center [613, 155] width 72 height 36
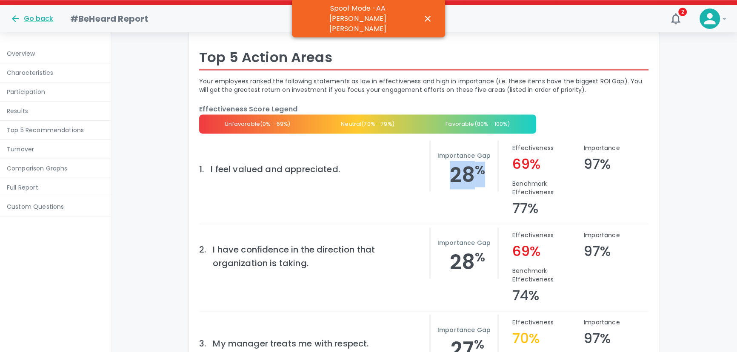
drag, startPoint x: 490, startPoint y: 163, endPoint x: 443, endPoint y: 161, distance: 46.9
click at [444, 163] on h3 "28 %" at bounding box center [468, 175] width 60 height 24
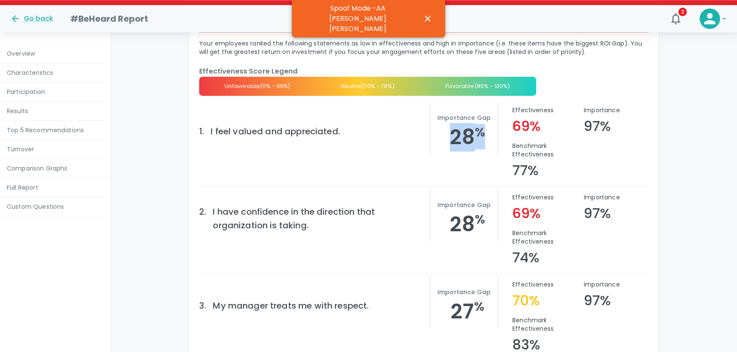
scroll to position [1557, 0]
drag, startPoint x: 548, startPoint y: 166, endPoint x: 509, endPoint y: 164, distance: 38.8
click at [509, 164] on div "Benchmark Effectiveness 77%" at bounding box center [542, 157] width 72 height 44
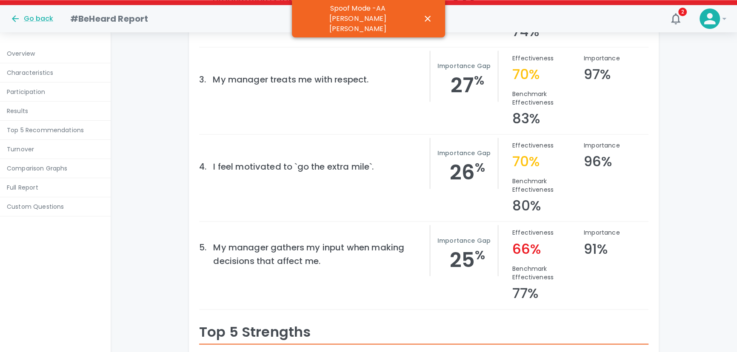
scroll to position [1783, 0]
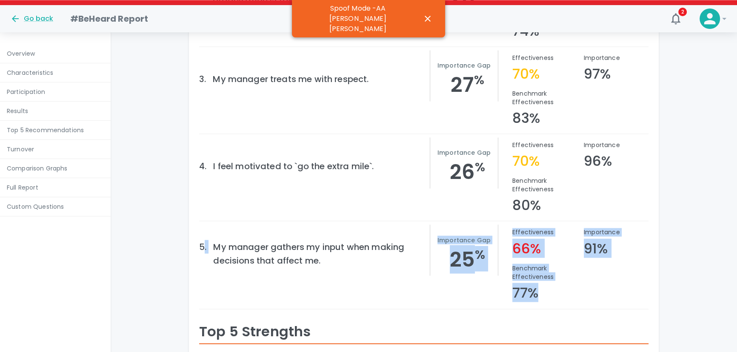
drag, startPoint x: 562, startPoint y: 285, endPoint x: 202, endPoint y: 247, distance: 362.1
click at [202, 247] on div "5 . My manager gathers my input when making decisions that affect me. Importanc…" at bounding box center [423, 264] width 449 height 73
click at [333, 265] on div "5 . My manager gathers my input when making decisions that affect me. Importanc…" at bounding box center [345, 250] width 306 height 58
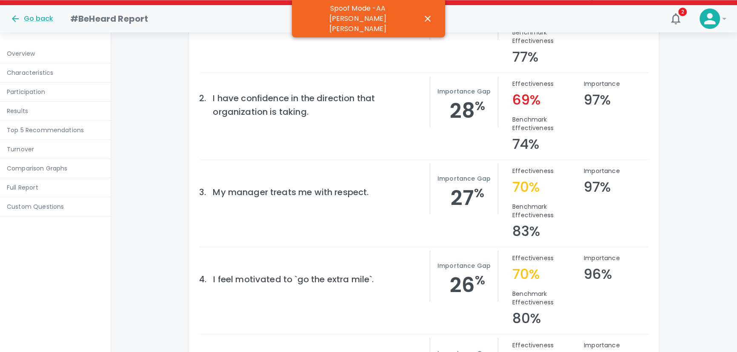
scroll to position [1670, 0]
drag, startPoint x: 474, startPoint y: 187, endPoint x: 455, endPoint y: 189, distance: 19.2
click at [455, 189] on h3 "27 %" at bounding box center [468, 199] width 60 height 24
click at [444, 227] on div "3 . My manager treats me with respect. Importance Gap 27 %" at bounding box center [349, 203] width 300 height 73
click at [487, 103] on h3 "28 %" at bounding box center [468, 112] width 60 height 24
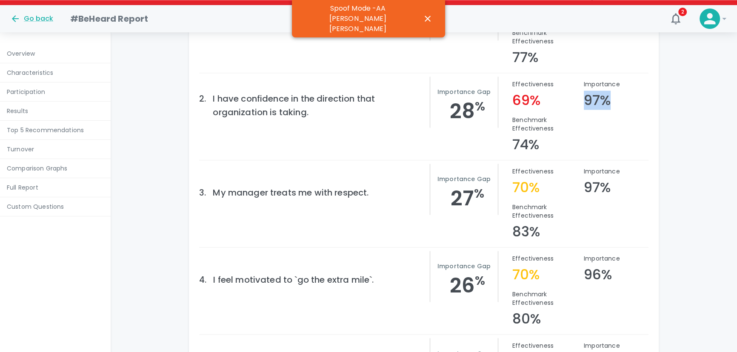
drag, startPoint x: 616, startPoint y: 94, endPoint x: 584, endPoint y: 97, distance: 32.5
click at [584, 97] on div "Importance 97%" at bounding box center [613, 91] width 72 height 36
drag, startPoint x: 524, startPoint y: 93, endPoint x: 511, endPoint y: 93, distance: 13.6
click at [511, 93] on div "Effectiveness 69%" at bounding box center [542, 91] width 72 height 36
drag, startPoint x: 479, startPoint y: 102, endPoint x: 457, endPoint y: 104, distance: 22.6
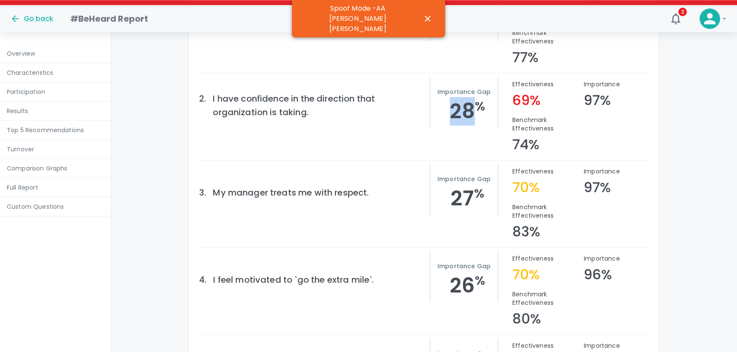
click at [457, 104] on h3 "28 %" at bounding box center [468, 112] width 60 height 24
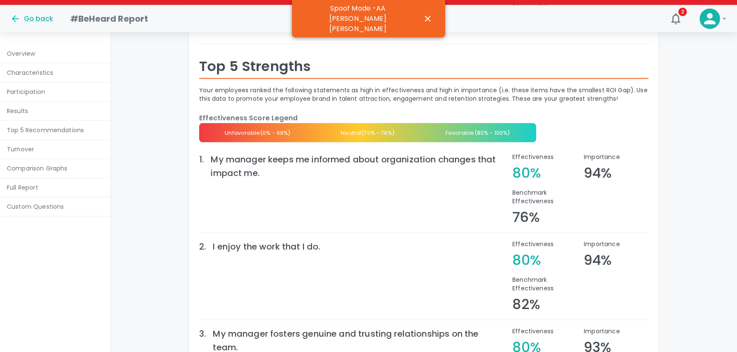
scroll to position [2049, 0]
drag, startPoint x: 541, startPoint y: 166, endPoint x: 510, endPoint y: 166, distance: 30.6
click at [510, 166] on div "Effectiveness 80%" at bounding box center [542, 164] width 72 height 36
drag, startPoint x: 617, startPoint y: 166, endPoint x: 582, endPoint y: 171, distance: 35.6
click at [582, 171] on div "Importance 94%" at bounding box center [613, 164] width 72 height 36
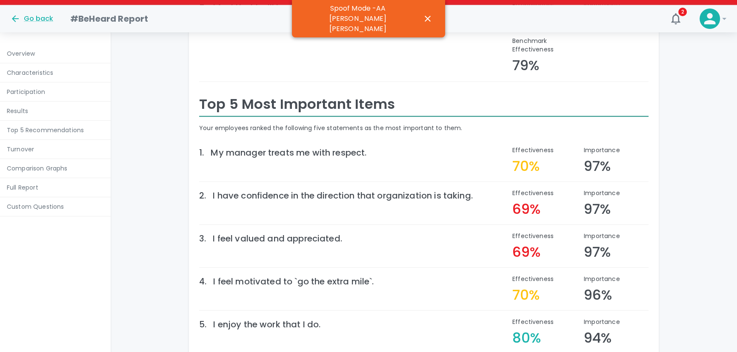
scroll to position [2550, 0]
drag, startPoint x: 547, startPoint y: 157, endPoint x: 511, endPoint y: 156, distance: 35.8
click at [511, 156] on div "Effectiveness 70%" at bounding box center [542, 157] width 72 height 36
drag, startPoint x: 546, startPoint y: 202, endPoint x: 502, endPoint y: 205, distance: 44.0
click at [502, 205] on div "Effectiveness 69% Importance 97%" at bounding box center [574, 203] width 150 height 29
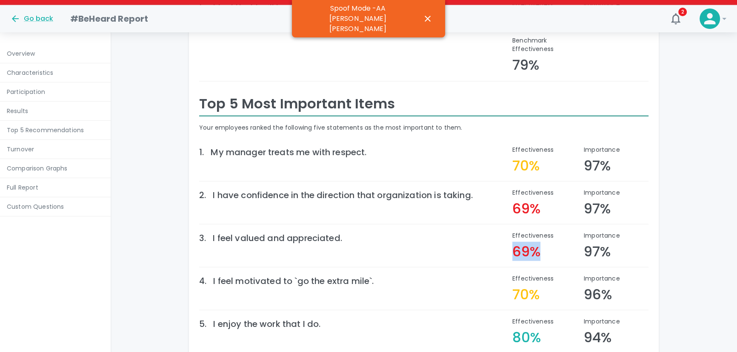
drag, startPoint x: 524, startPoint y: 244, endPoint x: 504, endPoint y: 246, distance: 20.9
click at [504, 246] on div "Effectiveness 69% Importance 97%" at bounding box center [574, 246] width 150 height 29
drag, startPoint x: 539, startPoint y: 289, endPoint x: 507, endPoint y: 289, distance: 31.9
click at [507, 289] on div "Effectiveness 70%" at bounding box center [542, 286] width 72 height 36
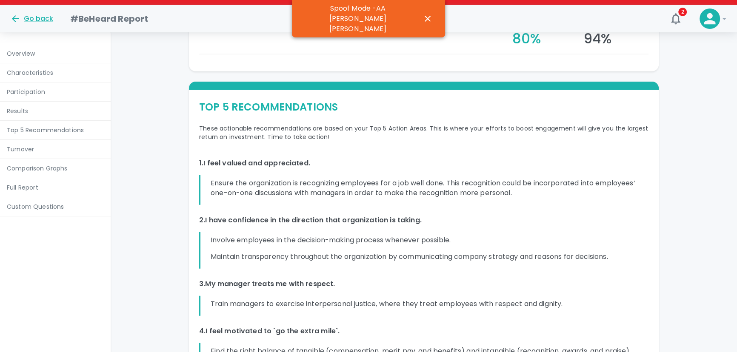
scroll to position [2850, 0]
drag, startPoint x: 206, startPoint y: 154, endPoint x: 322, endPoint y: 153, distance: 116.2
click at [321, 158] on div "1 . I feel valued and appreciated." at bounding box center [423, 163] width 449 height 10
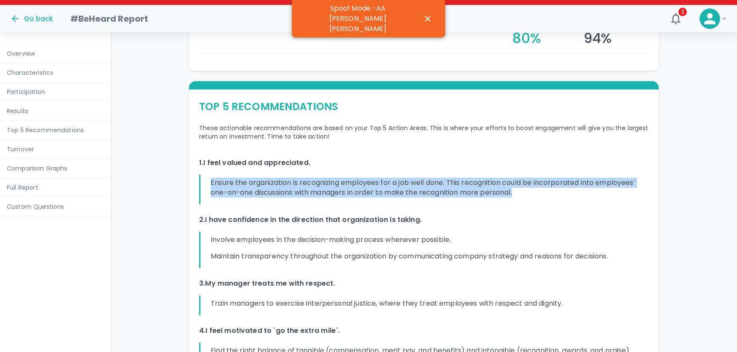
drag, startPoint x: 211, startPoint y: 175, endPoint x: 528, endPoint y: 183, distance: 316.8
click at [528, 183] on p "Ensure the organization is recognizing employees for a job well done. This reco…" at bounding box center [430, 188] width 438 height 20
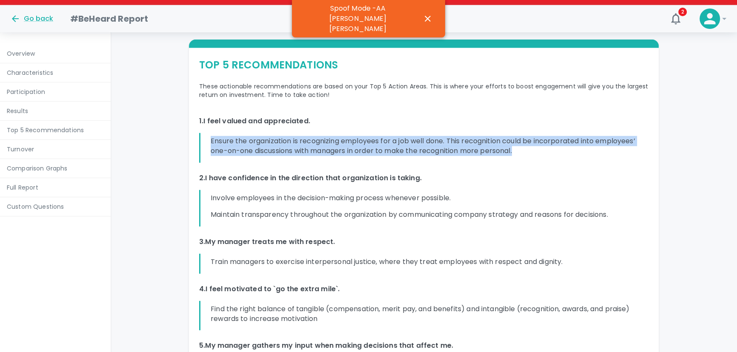
scroll to position [2891, 0]
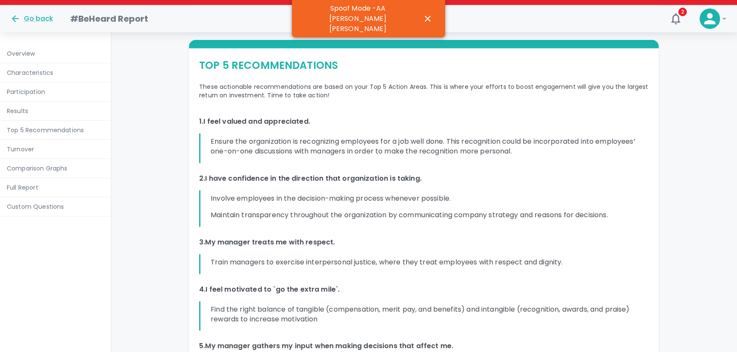
click at [325, 178] on div "2 . I have confidence in the direction that organization is taking. Involve emp…" at bounding box center [423, 201] width 449 height 54
drag, startPoint x: 203, startPoint y: 113, endPoint x: 300, endPoint y: 109, distance: 97.1
click at [300, 117] on div "1 . I feel valued and appreciated." at bounding box center [423, 122] width 449 height 10
click at [318, 137] on p "Ensure the organization is recognizing employees for a job well done. This reco…" at bounding box center [430, 147] width 438 height 20
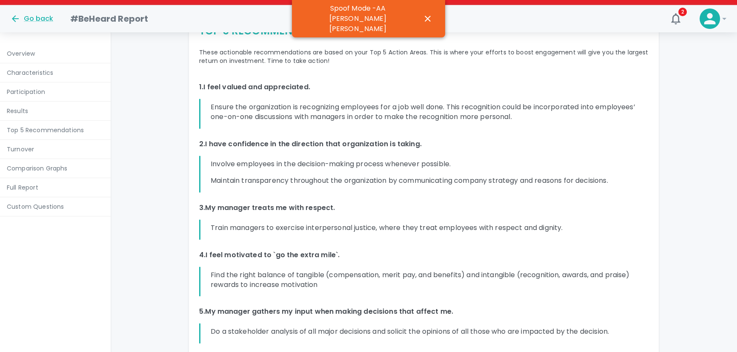
scroll to position [2929, 0]
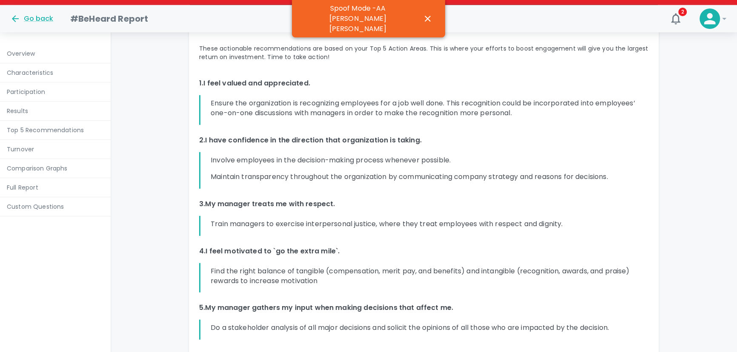
click at [569, 216] on div "Train managers to exercise interpersonal justice, where they treat employees wi…" at bounding box center [423, 226] width 449 height 20
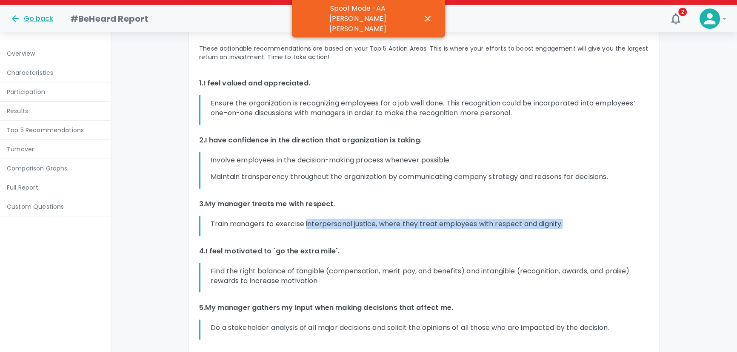
drag, startPoint x: 306, startPoint y: 217, endPoint x: 579, endPoint y: 209, distance: 272.9
click at [579, 216] on div "Train managers to exercise interpersonal justice, where they treat employees wi…" at bounding box center [423, 226] width 449 height 20
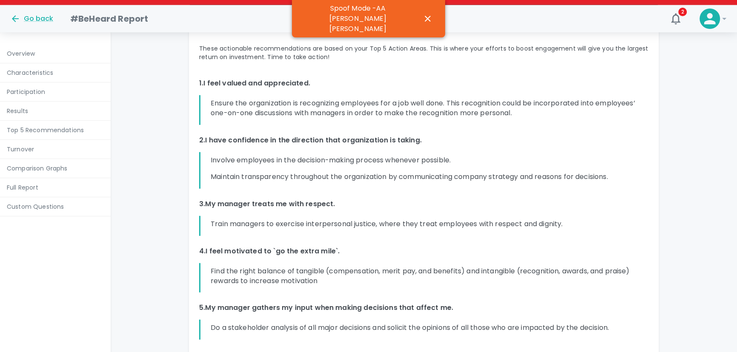
click at [259, 234] on div "These actionable recommendations are based on your Top 5 Action Areas. This is …" at bounding box center [423, 197] width 449 height 306
drag, startPoint x: 295, startPoint y: 213, endPoint x: 386, endPoint y: 206, distance: 91.8
click at [360, 216] on div "Train managers to exercise interpersonal justice, where they treat employees wi…" at bounding box center [380, 226] width 363 height 20
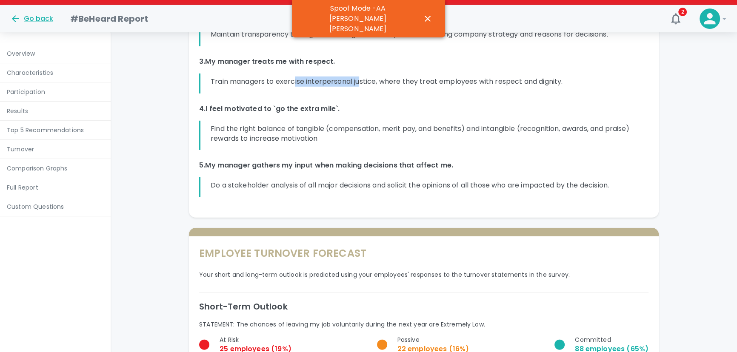
click at [398, 160] on div "5 . My manager gathers my input when making decisions that affect me." at bounding box center [423, 165] width 449 height 10
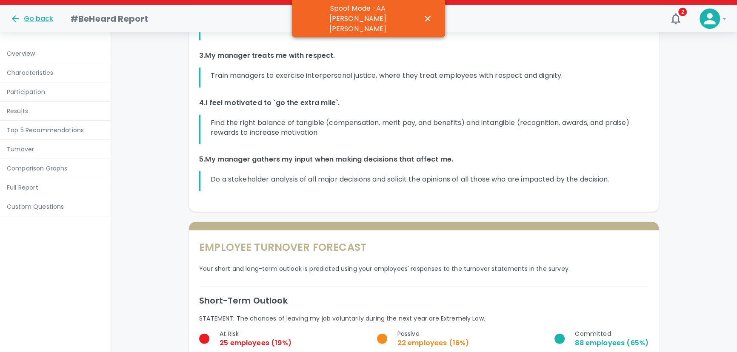
scroll to position [3079, 0]
click at [360, 118] on p "Find the right balance of tangible (compensation, merit pay, and benefits) and …" at bounding box center [430, 128] width 438 height 20
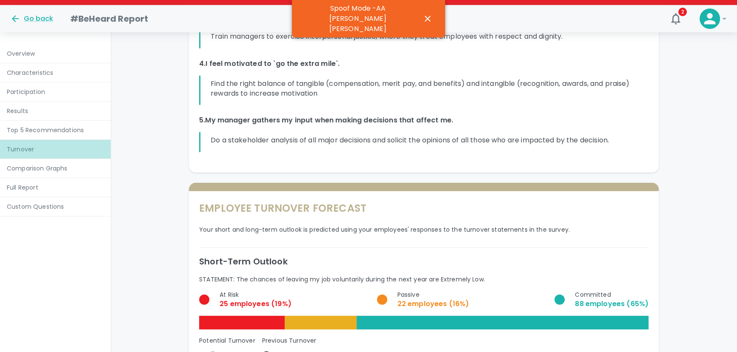
click at [34, 149] on p "Turnover" at bounding box center [55, 149] width 97 height 9
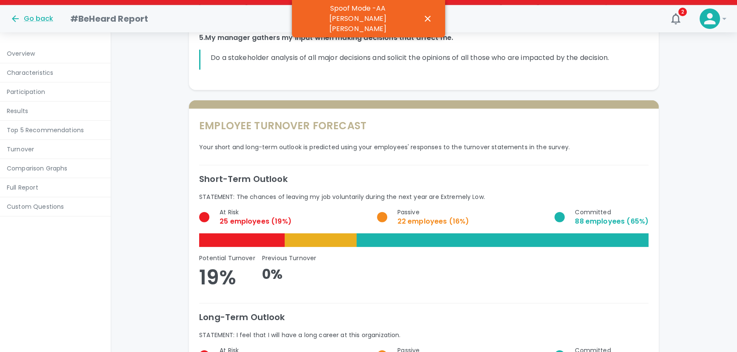
scroll to position [3258, 0]
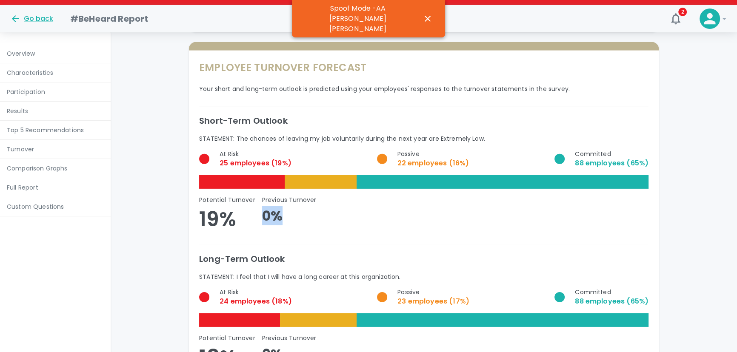
drag, startPoint x: 289, startPoint y: 208, endPoint x: 259, endPoint y: 208, distance: 29.8
click at [259, 208] on div "Previous Turnover 0 %" at bounding box center [285, 213] width 61 height 49
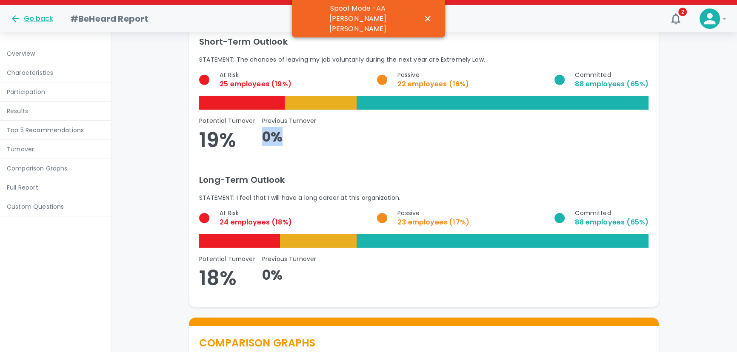
scroll to position [3337, 0]
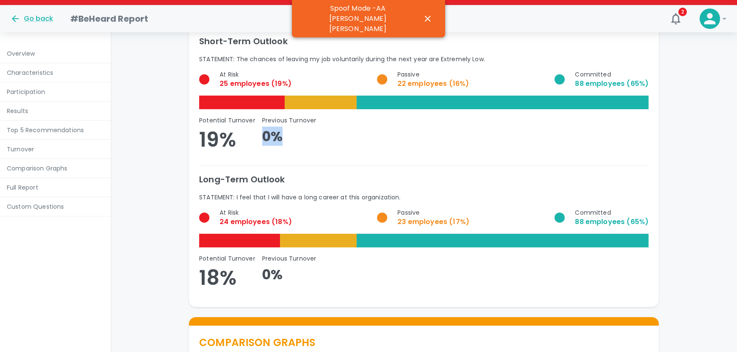
click at [39, 166] on p "Comparison Graphs" at bounding box center [55, 168] width 97 height 9
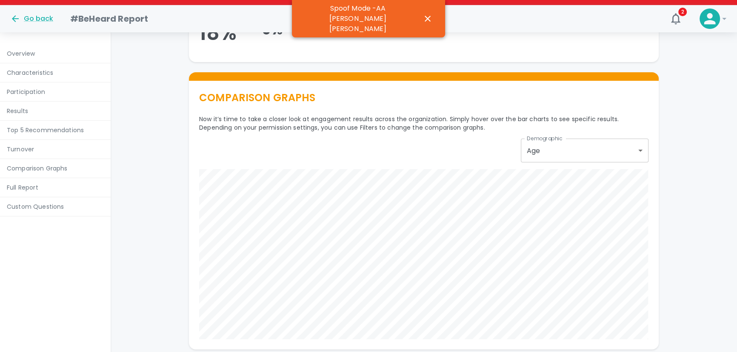
scroll to position [3613, 0]
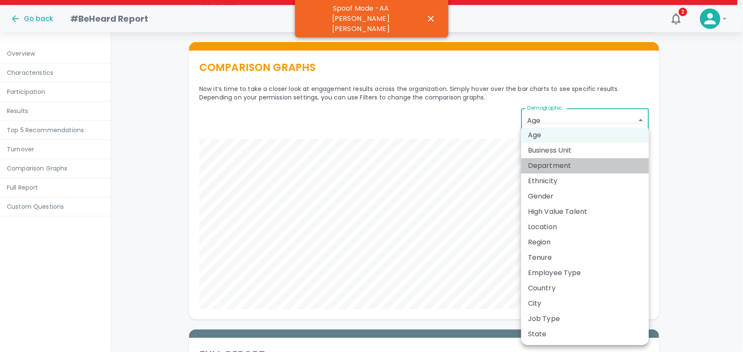
click at [603, 168] on li "Department" at bounding box center [585, 165] width 128 height 15
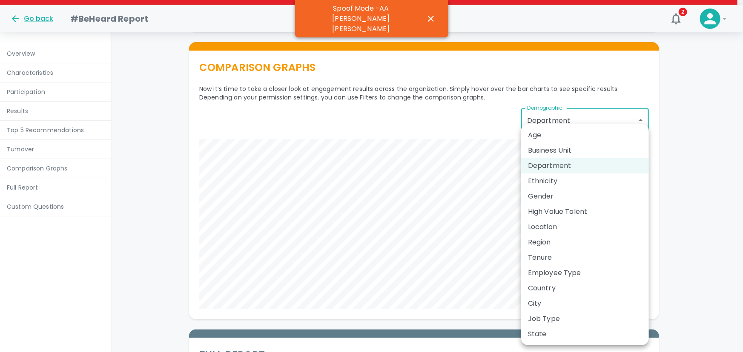
click at [611, 240] on li "Region" at bounding box center [585, 242] width 128 height 15
type input "Region"
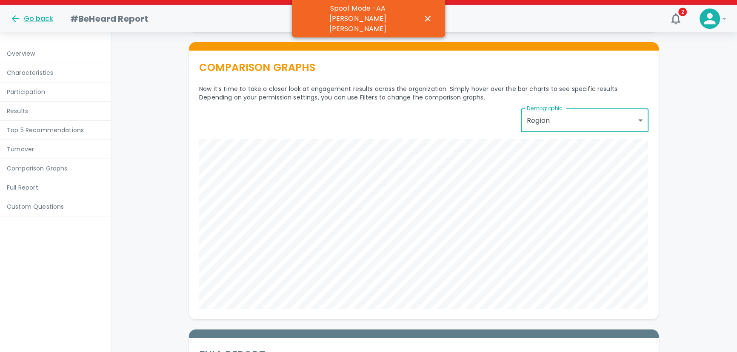
click at [41, 55] on p "Overview" at bounding box center [55, 53] width 97 height 9
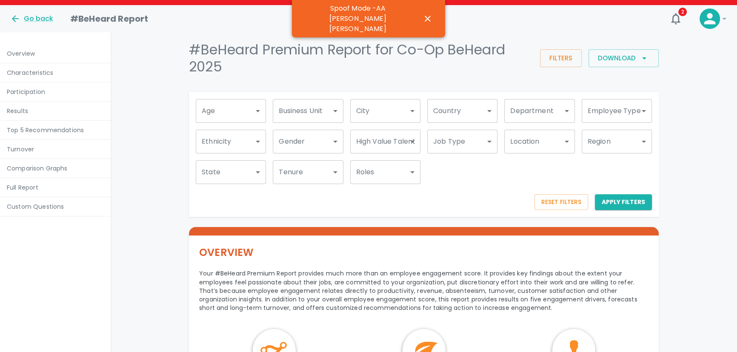
scroll to position [0, 0]
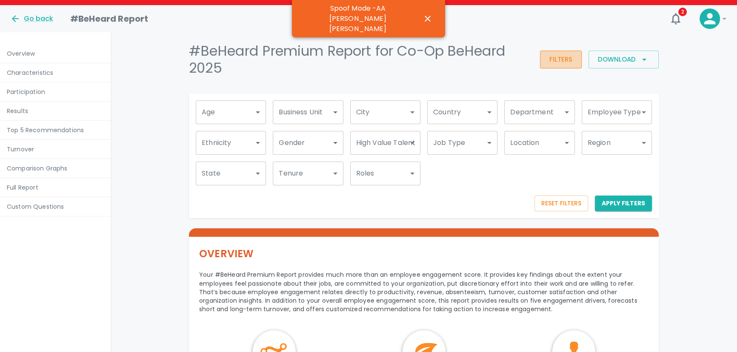
click at [558, 60] on button "Filters" at bounding box center [561, 60] width 42 height 18
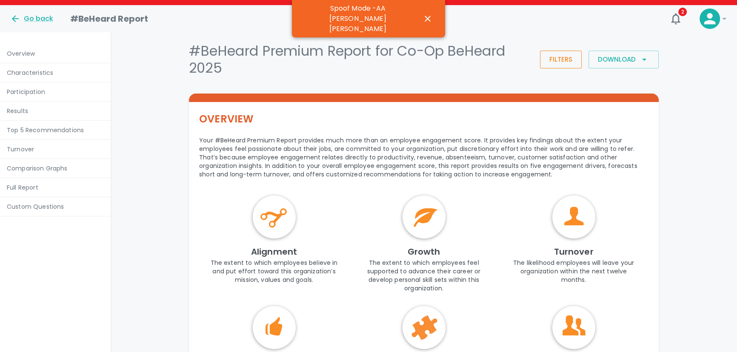
click at [555, 58] on button "Filters" at bounding box center [561, 60] width 42 height 18
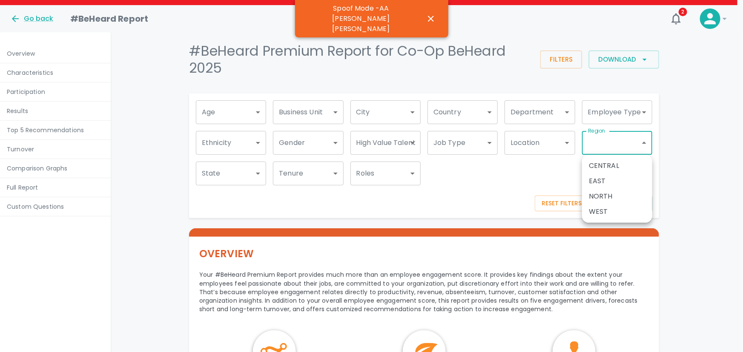
click at [614, 194] on li "NORTH" at bounding box center [617, 196] width 70 height 15
type input "50255"
click at [541, 172] on div at bounding box center [371, 176] width 743 height 352
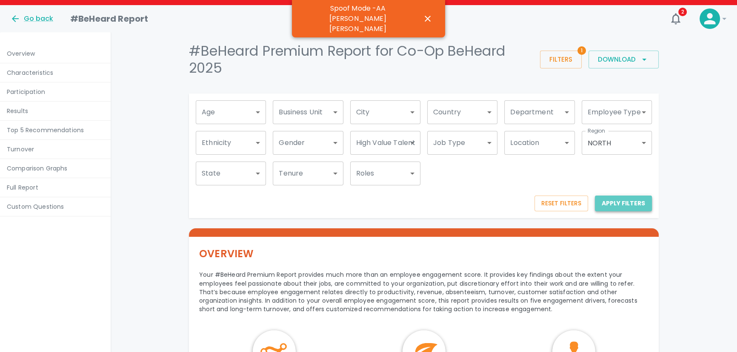
click at [629, 204] on button "Apply Filters" at bounding box center [623, 204] width 57 height 16
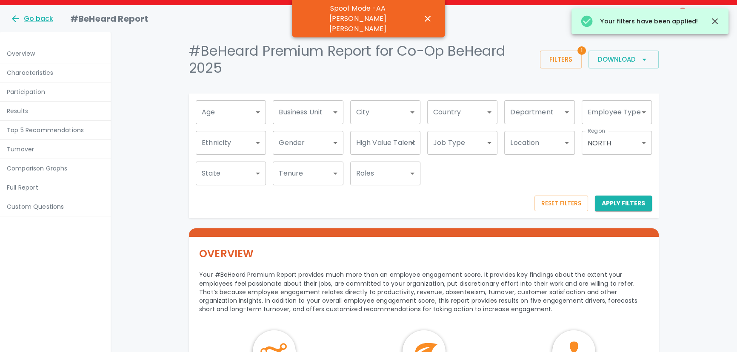
click at [26, 107] on p "Results" at bounding box center [55, 111] width 97 height 9
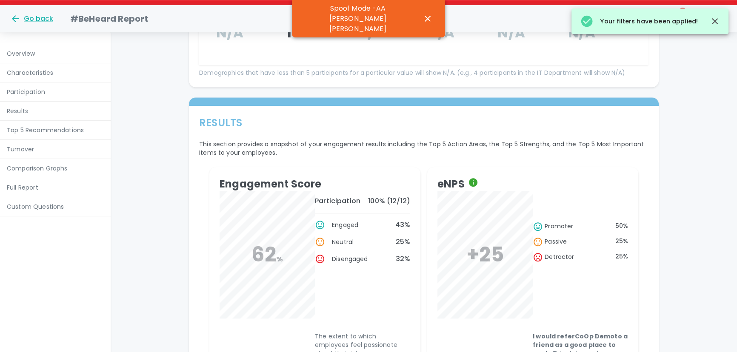
scroll to position [1000, 0]
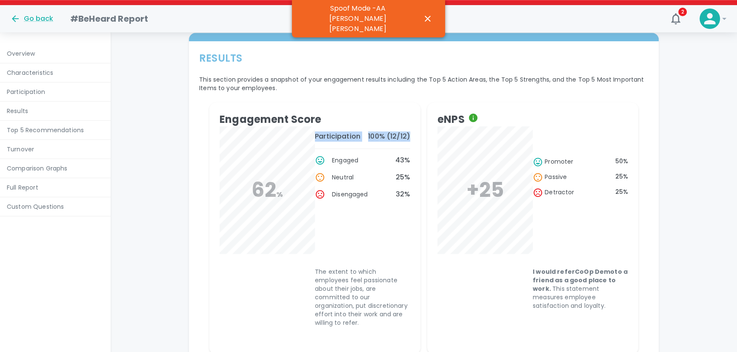
drag, startPoint x: 412, startPoint y: 137, endPoint x: 311, endPoint y: 138, distance: 101.3
click at [311, 138] on div "Engagement Score 62 % Participation 100 % ( 12 / 12 ) Engaged 43 % Neutral 25 %…" at bounding box center [314, 229] width 211 height 252
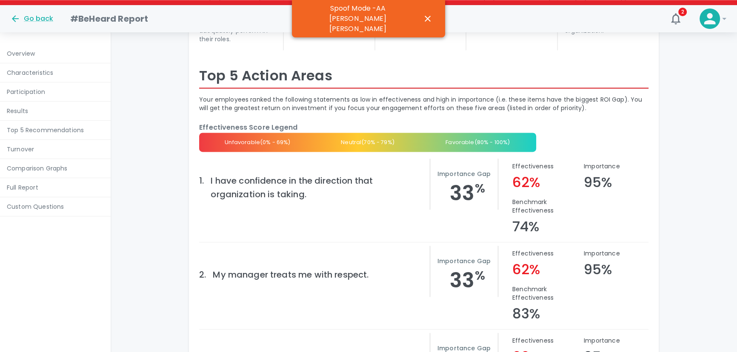
scroll to position [1454, 0]
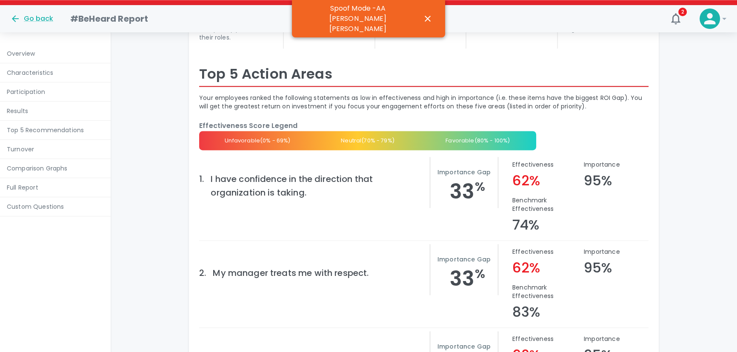
drag, startPoint x: 318, startPoint y: 186, endPoint x: 221, endPoint y: 176, distance: 96.7
click at [221, 176] on div "I have confidence in the direction that organization is taking." at bounding box center [320, 185] width 219 height 27
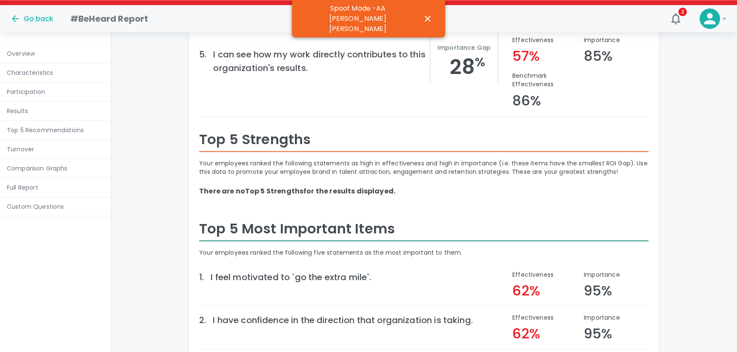
scroll to position [1929, 0]
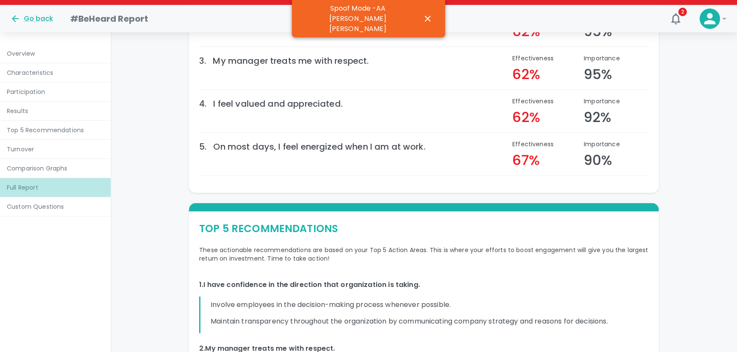
click at [38, 186] on p "Full Report" at bounding box center [55, 187] width 97 height 9
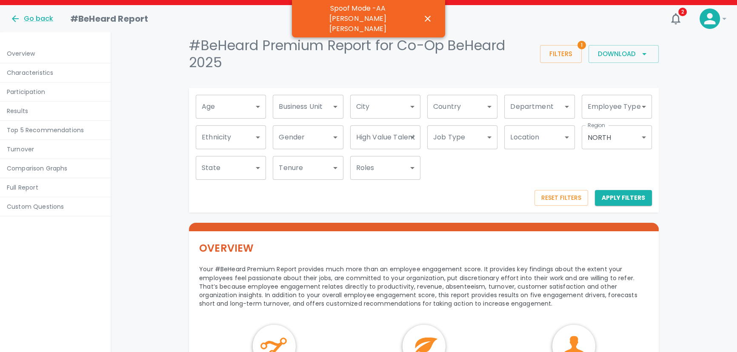
scroll to position [0, 0]
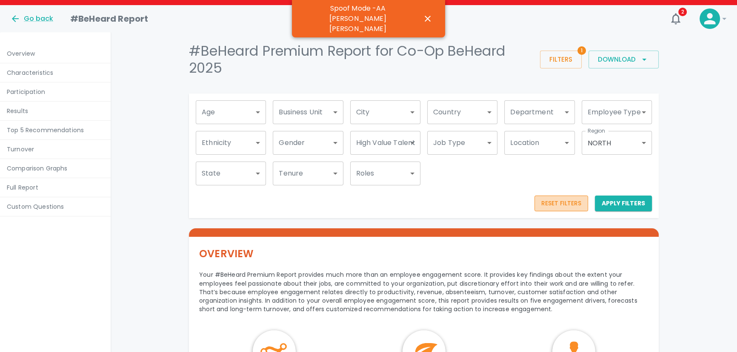
click at [570, 205] on button "Reset Filters" at bounding box center [562, 204] width 54 height 16
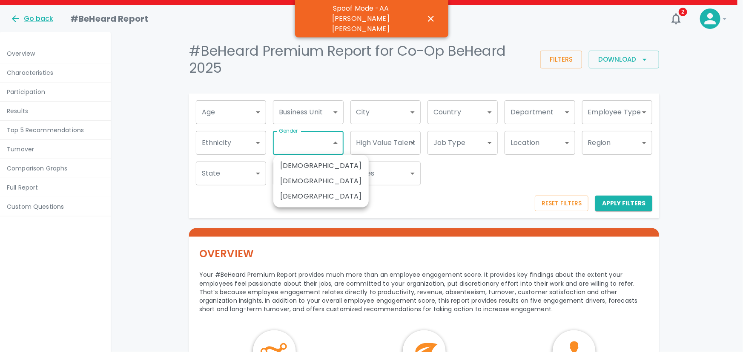
click at [313, 165] on li "Female" at bounding box center [320, 165] width 95 height 15
type input "50249"
click at [610, 200] on div at bounding box center [371, 176] width 743 height 352
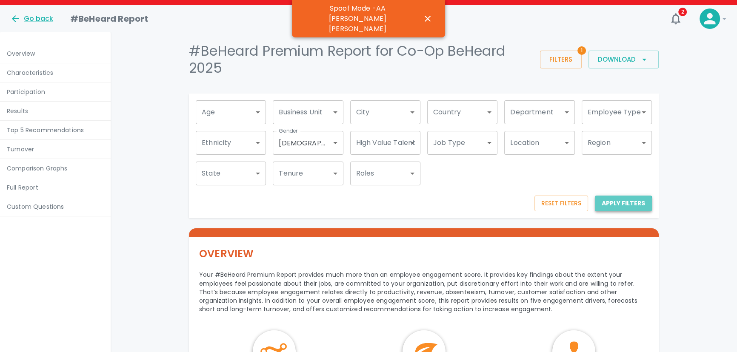
click at [615, 205] on button "Apply Filters" at bounding box center [623, 204] width 57 height 16
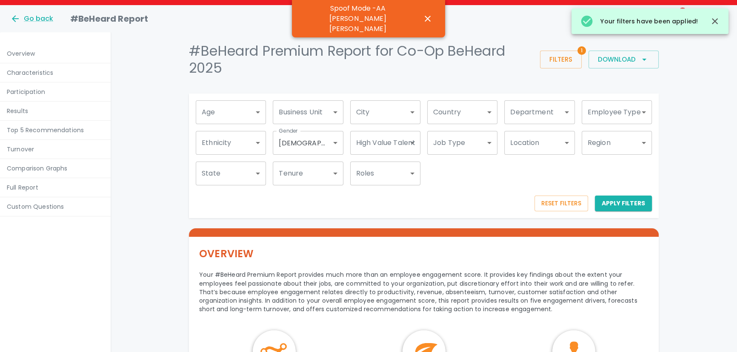
click at [20, 109] on p "Results" at bounding box center [55, 111] width 97 height 9
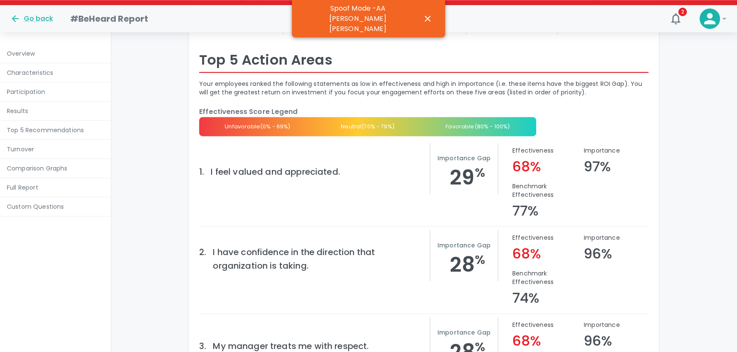
scroll to position [1469, 0]
click at [42, 170] on p "Comparison Graphs" at bounding box center [55, 168] width 97 height 9
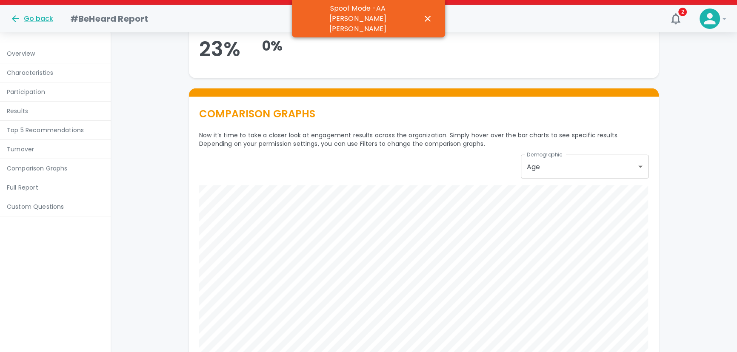
scroll to position [3116, 0]
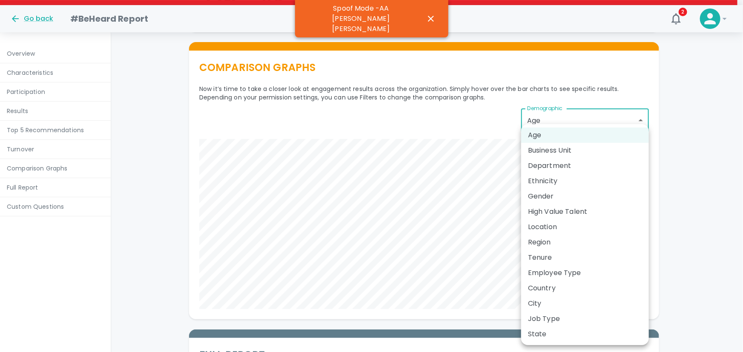
click at [568, 227] on li "Location" at bounding box center [585, 227] width 128 height 15
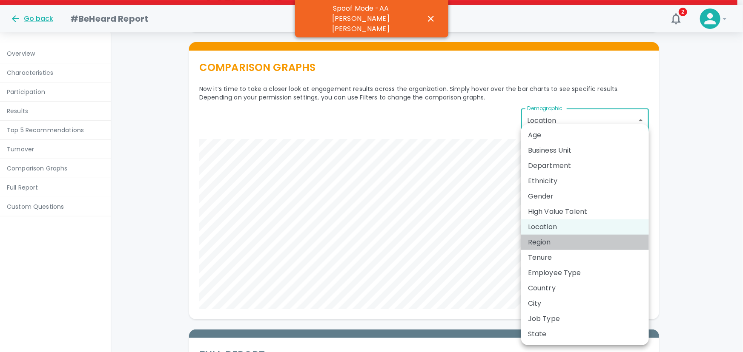
click at [560, 247] on li "Region" at bounding box center [585, 242] width 128 height 15
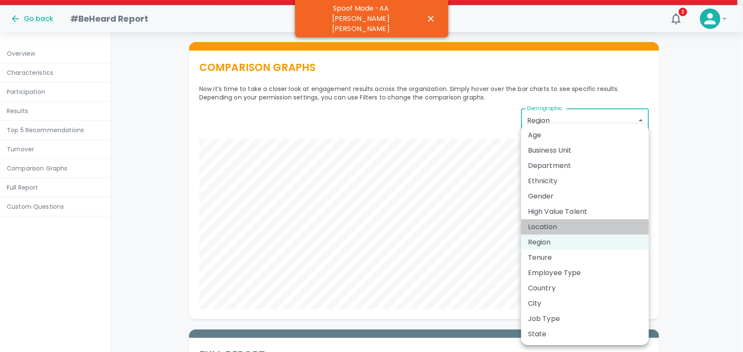
click at [543, 227] on li "Location" at bounding box center [585, 227] width 128 height 15
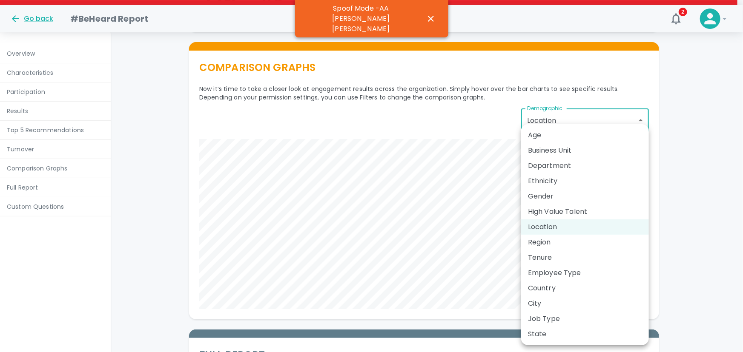
click at [556, 258] on li "Tenure" at bounding box center [585, 257] width 128 height 15
type input "Tenure"
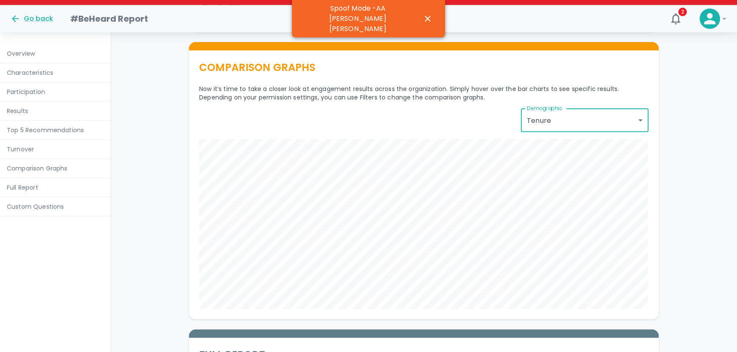
click at [22, 150] on p "Turnover" at bounding box center [55, 149] width 97 height 9
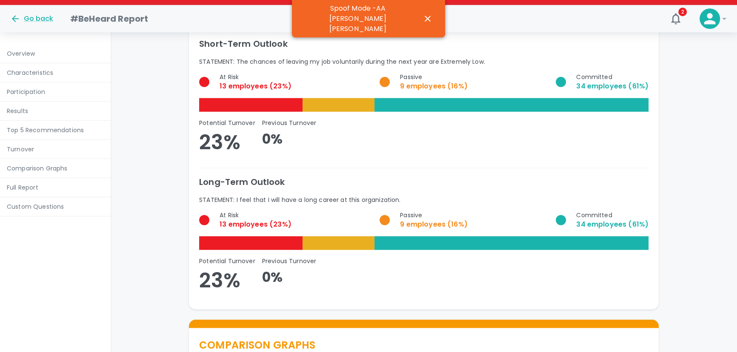
scroll to position [2838, 0]
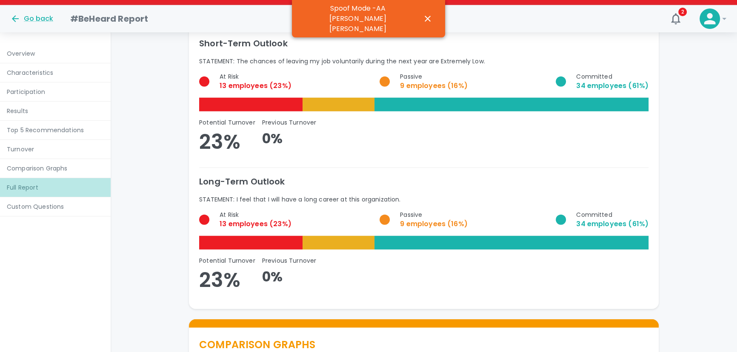
click at [34, 189] on p "Full Report" at bounding box center [55, 187] width 97 height 9
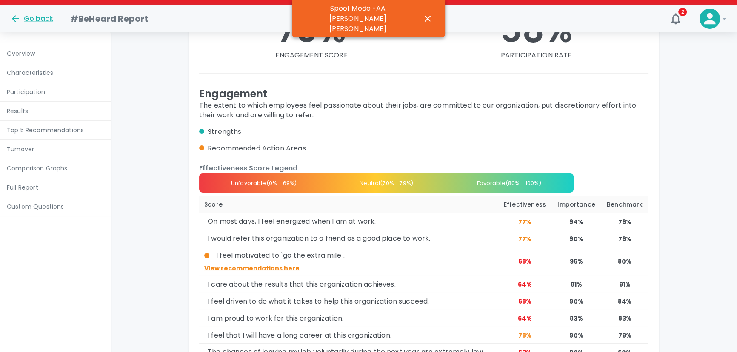
scroll to position [3478, 0]
drag, startPoint x: 243, startPoint y: 124, endPoint x: 203, endPoint y: 125, distance: 40.0
click at [203, 127] on p "Strengths" at bounding box center [311, 132] width 225 height 10
click at [250, 127] on p "Strengths" at bounding box center [311, 132] width 225 height 10
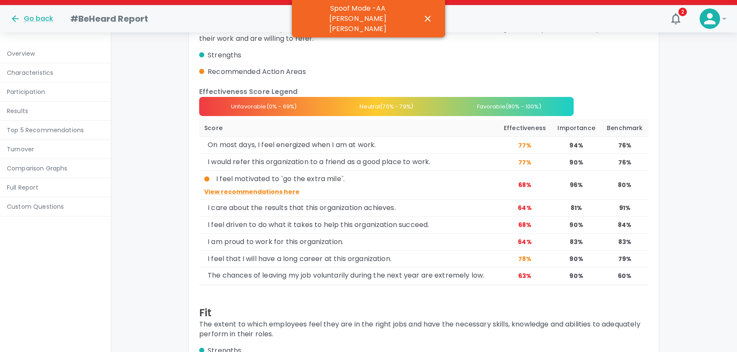
scroll to position [3554, 0]
click at [255, 187] on p "View recommendations here" at bounding box center [348, 191] width 289 height 9
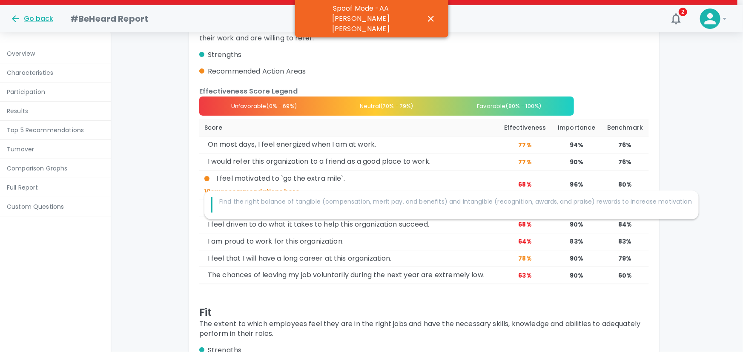
click at [307, 261] on div at bounding box center [371, 176] width 743 height 352
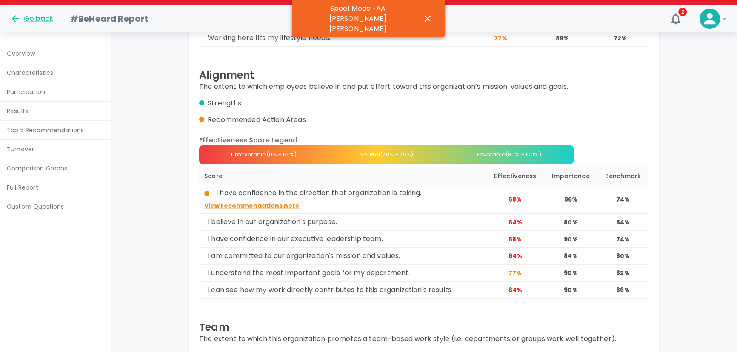
scroll to position [4009, 0]
click at [248, 201] on p "View recommendations here" at bounding box center [342, 205] width 277 height 9
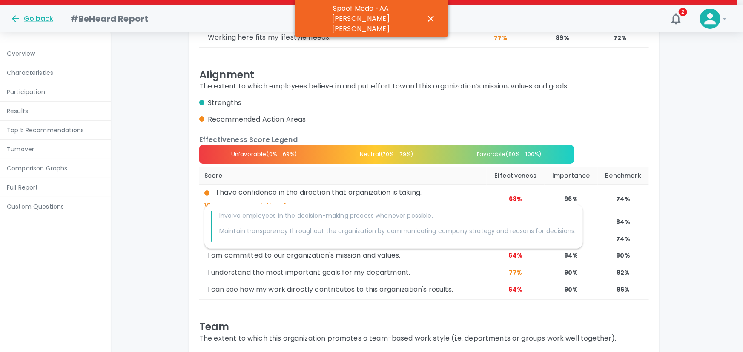
drag, startPoint x: 238, startPoint y: 285, endPoint x: 243, endPoint y: 283, distance: 5.4
click at [239, 285] on div at bounding box center [371, 176] width 743 height 352
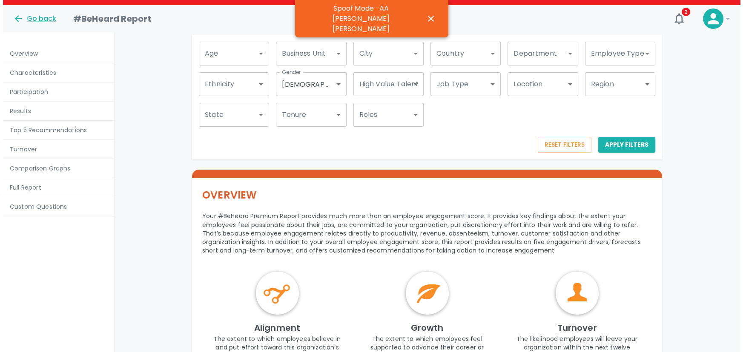
scroll to position [0, 0]
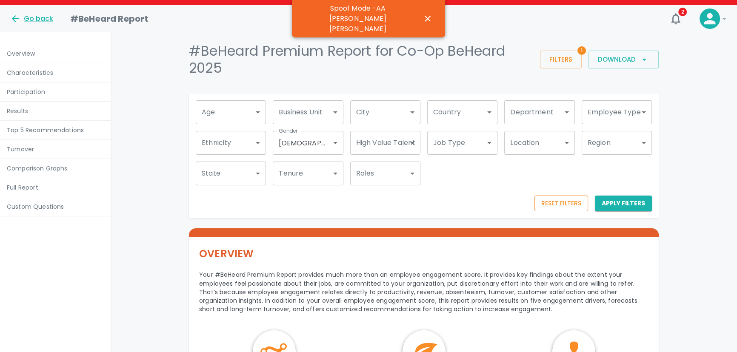
click at [565, 206] on button "Reset Filters" at bounding box center [562, 204] width 54 height 16
click at [22, 18] on div "Go back" at bounding box center [31, 19] width 43 height 10
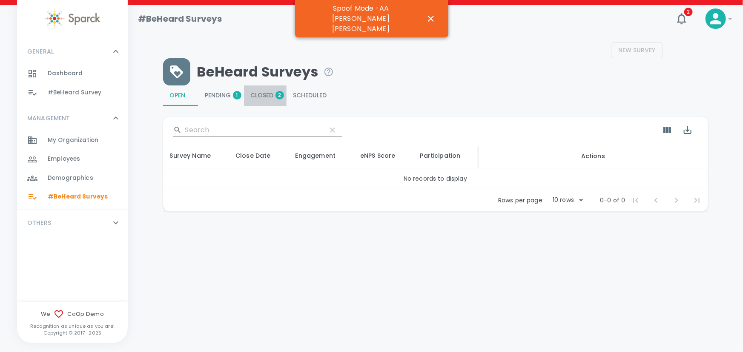
click at [263, 94] on span "Closed 2" at bounding box center [265, 96] width 29 height 8
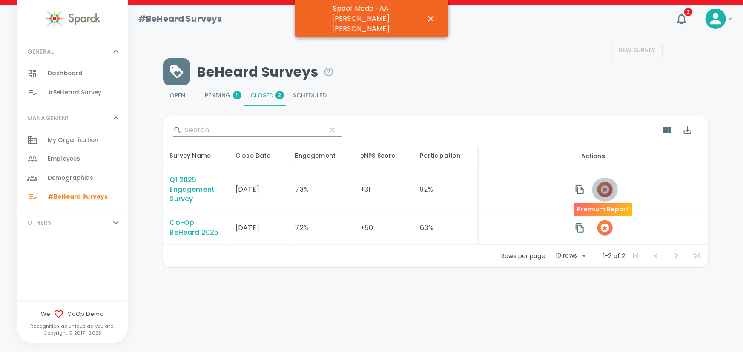
click at [602, 191] on icon "button" at bounding box center [605, 190] width 10 height 10
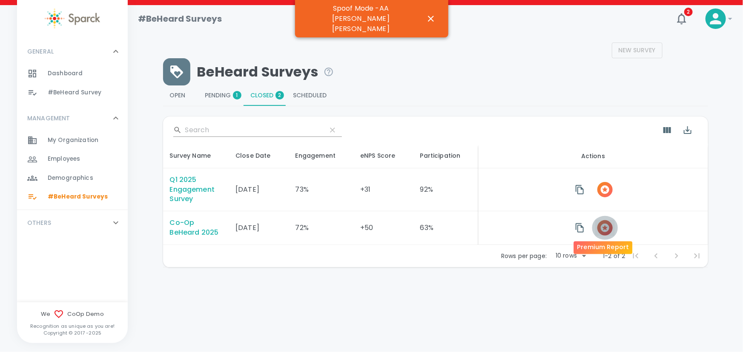
click at [604, 224] on icon "button" at bounding box center [605, 228] width 9 height 9
click at [427, 14] on icon "button" at bounding box center [431, 19] width 10 height 10
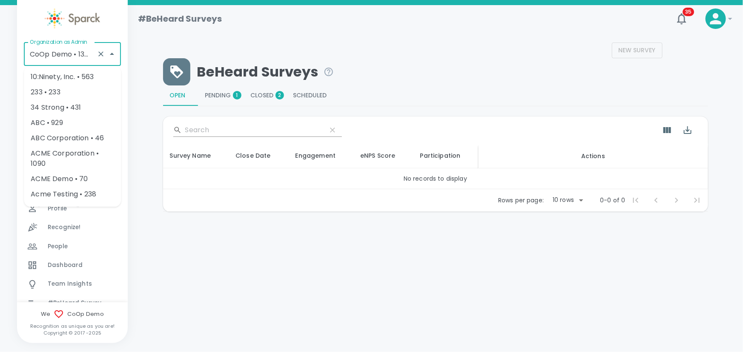
click at [74, 55] on input "CoOp Demo • 1356" at bounding box center [61, 54] width 66 height 16
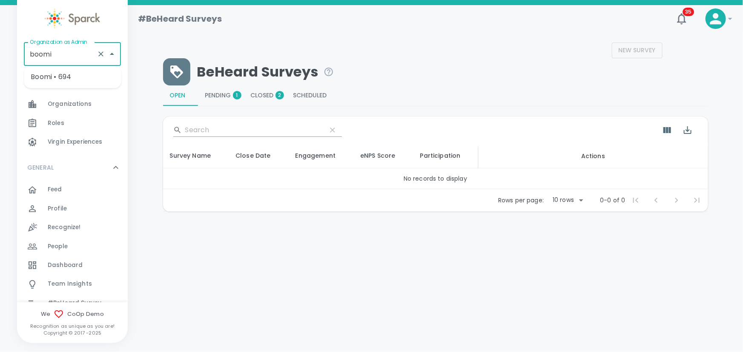
click at [54, 75] on li "Boomi • 694" at bounding box center [72, 76] width 97 height 15
type input "Boomi • 694"
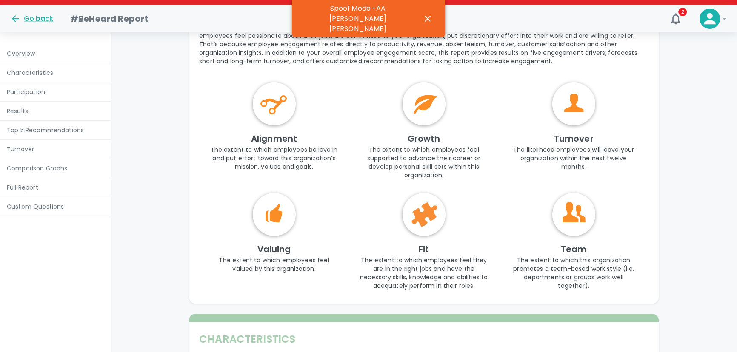
click at [29, 186] on p "Full Report" at bounding box center [55, 187] width 97 height 9
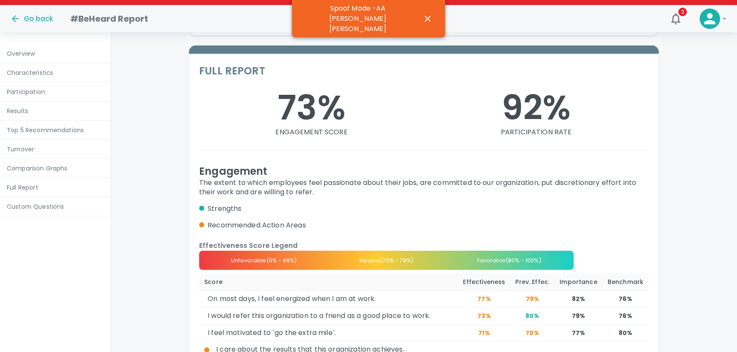
scroll to position [3254, 0]
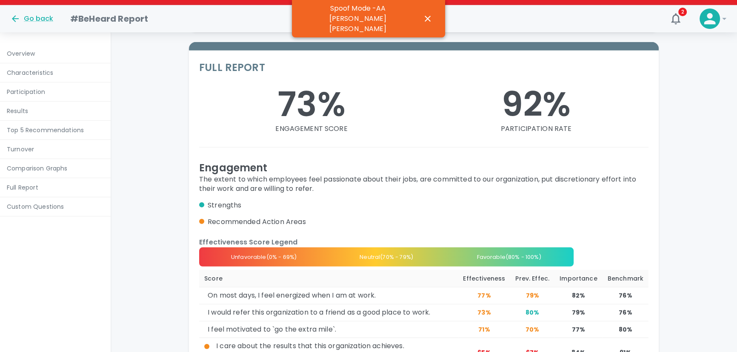
click at [22, 110] on p "Results" at bounding box center [55, 111] width 97 height 9
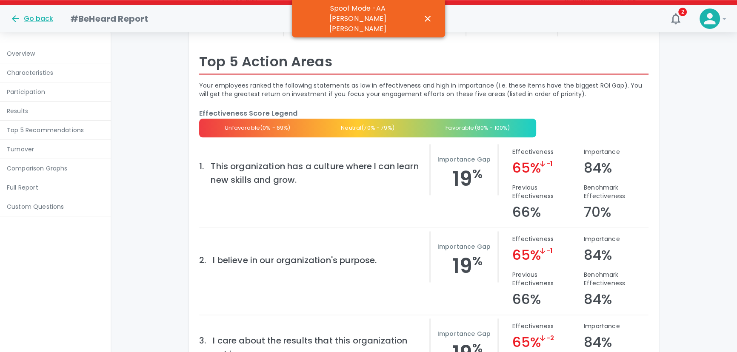
scroll to position [1332, 0]
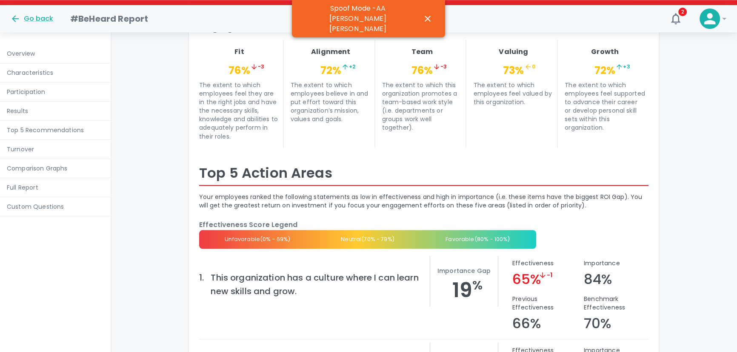
click at [26, 149] on p "Turnover" at bounding box center [55, 149] width 97 height 9
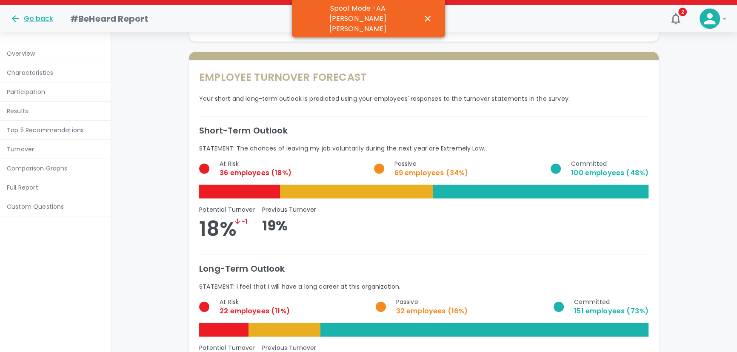
scroll to position [2611, 0]
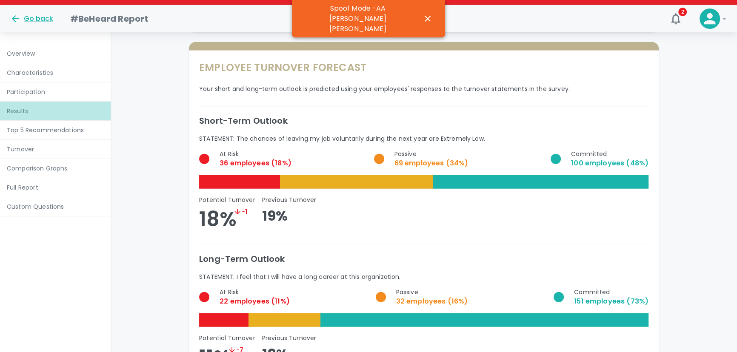
click at [30, 113] on p "Results" at bounding box center [55, 111] width 97 height 9
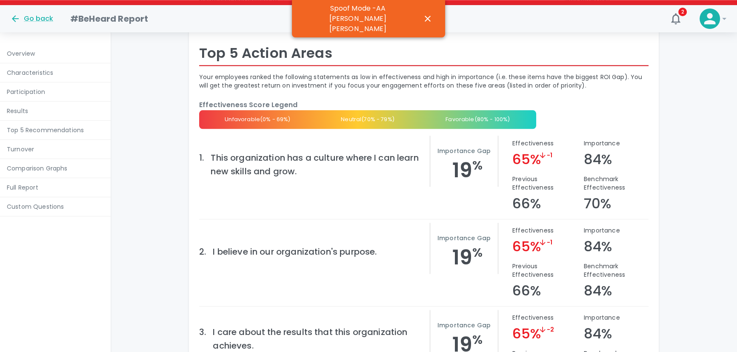
scroll to position [1341, 0]
drag, startPoint x: 485, startPoint y: 160, endPoint x: 449, endPoint y: 161, distance: 36.6
click at [448, 161] on h3 "19 %" at bounding box center [468, 170] width 60 height 24
drag, startPoint x: 585, startPoint y: 171, endPoint x: 624, endPoint y: 195, distance: 46.2
click at [624, 195] on div "Benchmark Effectiveness 70%" at bounding box center [613, 190] width 72 height 44
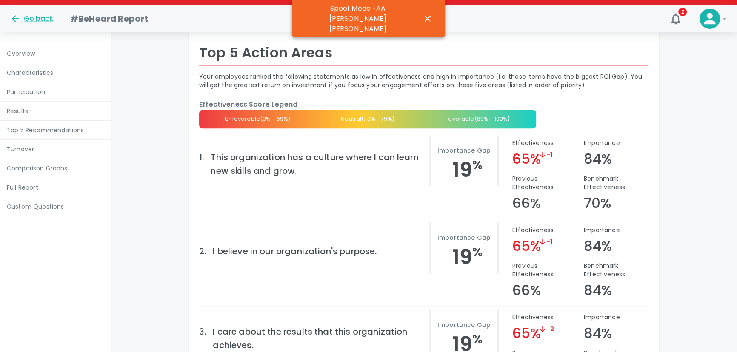
click at [624, 203] on div "Benchmark Effectiveness 70%" at bounding box center [613, 190] width 72 height 44
drag, startPoint x: 613, startPoint y: 151, endPoint x: 582, endPoint y: 138, distance: 33.8
click at [582, 138] on div "Importance 84%" at bounding box center [613, 150] width 72 height 36
drag, startPoint x: 535, startPoint y: 152, endPoint x: 509, endPoint y: 137, distance: 29.9
click at [509, 137] on div "Effectiveness 65% - 1" at bounding box center [542, 150] width 72 height 36
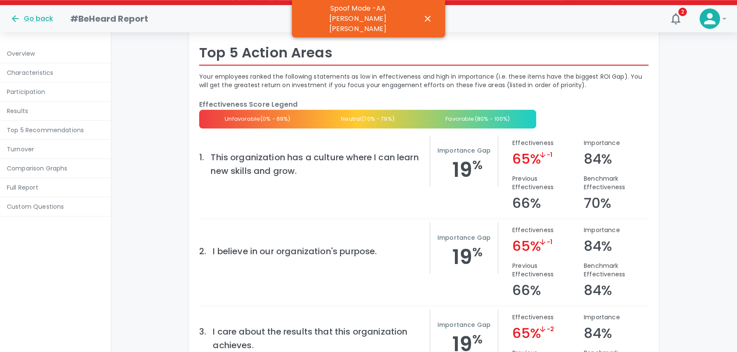
click at [550, 168] on div "Previous Effectiveness 66%" at bounding box center [542, 190] width 72 height 44
click at [39, 19] on div "Go back" at bounding box center [31, 19] width 43 height 10
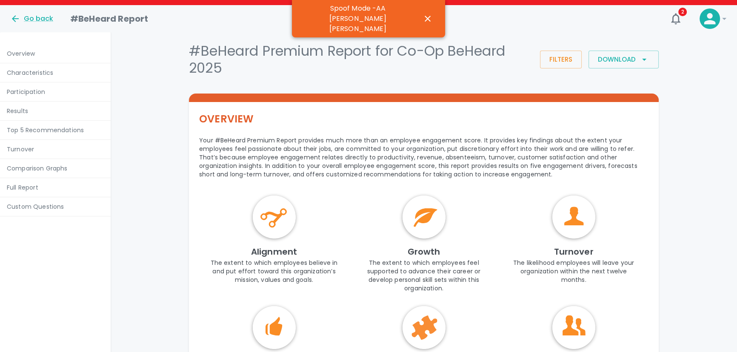
click at [45, 109] on p "Results" at bounding box center [55, 111] width 97 height 9
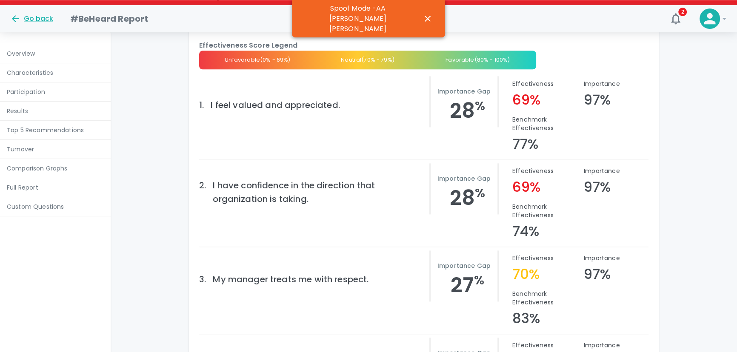
scroll to position [1400, 0]
drag, startPoint x: 489, startPoint y: 103, endPoint x: 451, endPoint y: 109, distance: 38.7
click at [451, 109] on h3 "28 %" at bounding box center [468, 112] width 60 height 24
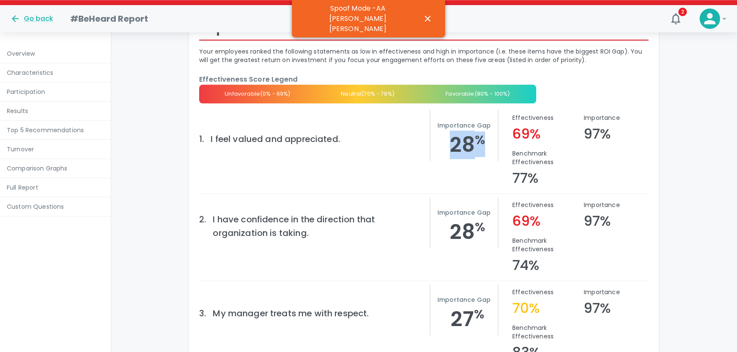
scroll to position [1366, 0]
drag, startPoint x: 538, startPoint y: 170, endPoint x: 509, endPoint y: 171, distance: 29.8
click at [509, 171] on div "Benchmark Effectiveness 77%" at bounding box center [542, 165] width 72 height 44
click at [546, 154] on p "Benchmark Effectiveness" at bounding box center [544, 157] width 65 height 17
drag, startPoint x: 549, startPoint y: 154, endPoint x: 524, endPoint y: 159, distance: 25.6
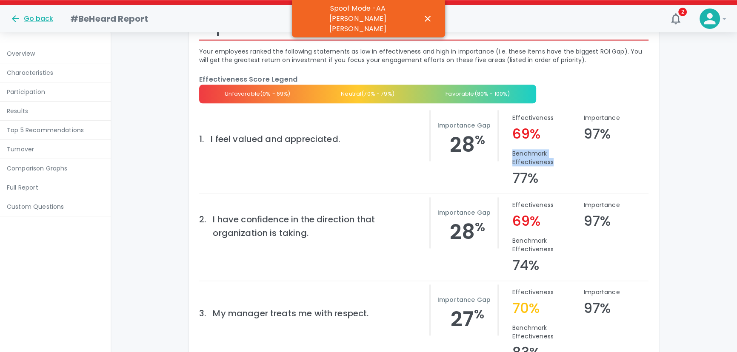
click at [504, 146] on div "Effectiveness 69% Importance 97% Benchmark Effectiveness 77%" at bounding box center [574, 150] width 150 height 73
click at [539, 155] on p "Benchmark Effectiveness" at bounding box center [544, 157] width 65 height 17
drag, startPoint x: 541, startPoint y: 127, endPoint x: 511, endPoint y: 126, distance: 29.8
click at [511, 126] on div "Effectiveness 69%" at bounding box center [542, 125] width 72 height 36
click at [539, 170] on div "Benchmark Effectiveness 77%" at bounding box center [542, 165] width 72 height 44
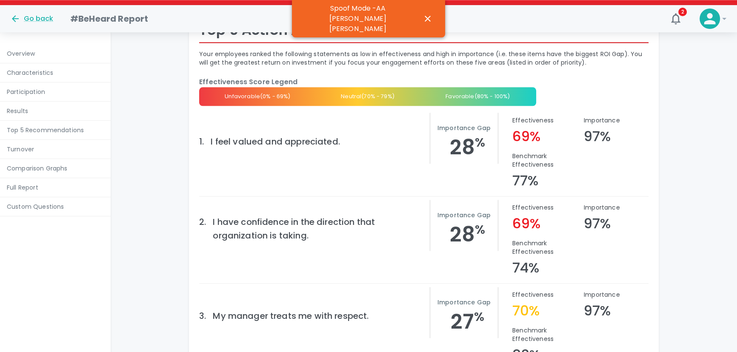
scroll to position [1363, 0]
drag, startPoint x: 560, startPoint y: 157, endPoint x: 541, endPoint y: 164, distance: 20.9
click at [532, 166] on div "Benchmark Effectiveness 77%" at bounding box center [542, 168] width 72 height 44
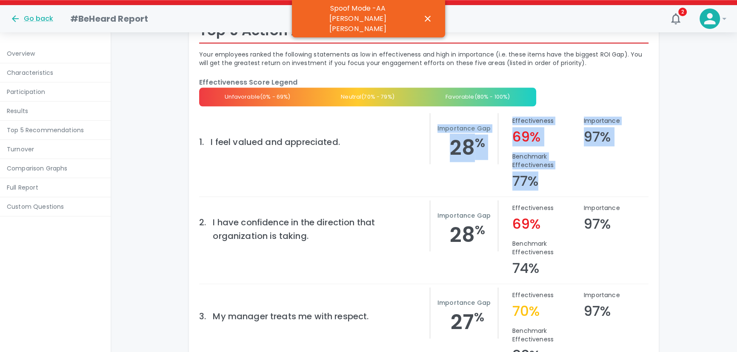
drag, startPoint x: 550, startPoint y: 175, endPoint x: 519, endPoint y: 155, distance: 36.7
click at [499, 154] on div "Effectiveness 69% Importance 97% Benchmark Effectiveness 77%" at bounding box center [574, 153] width 150 height 73
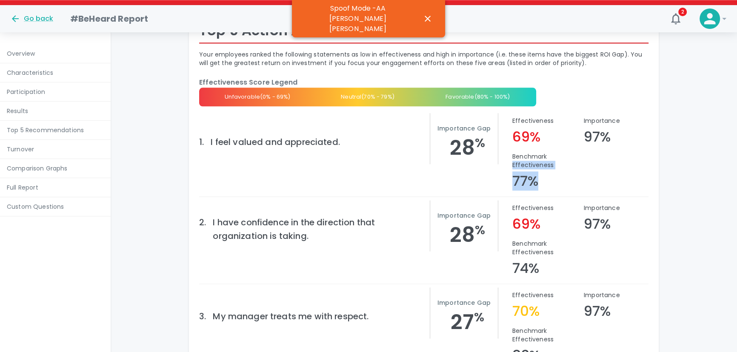
click at [524, 155] on p "Benchmark Effectiveness" at bounding box center [544, 160] width 65 height 17
click at [37, 17] on div "Go back" at bounding box center [31, 19] width 43 height 10
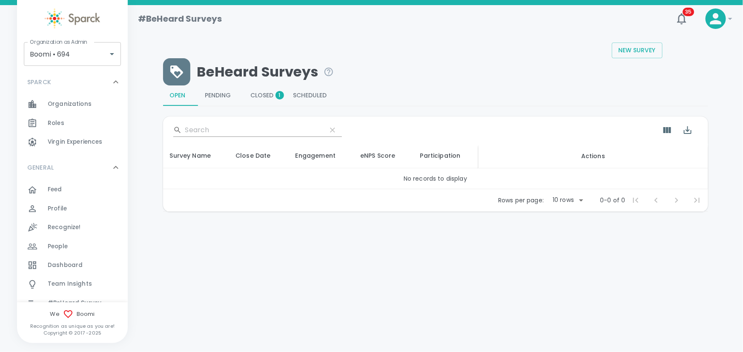
click at [111, 80] on icon at bounding box center [116, 82] width 10 height 10
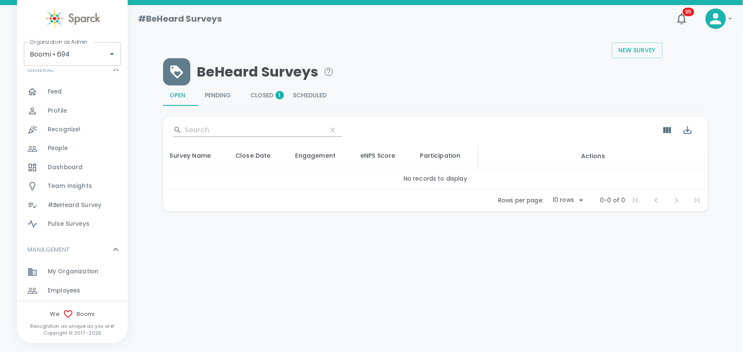
scroll to position [38, 0]
click at [74, 184] on span "Team Insights" at bounding box center [70, 186] width 44 height 9
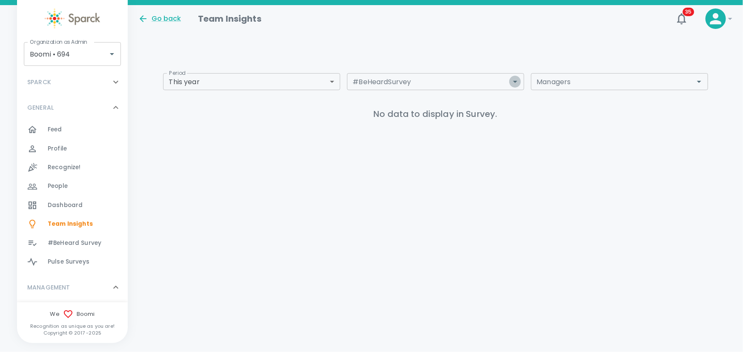
click at [515, 83] on icon "Open" at bounding box center [515, 82] width 10 height 10
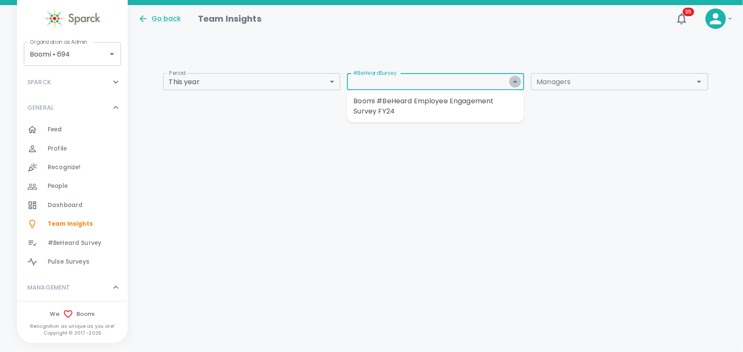
click at [515, 81] on icon "Close" at bounding box center [515, 81] width 4 height 2
click at [515, 82] on icon "Open" at bounding box center [515, 82] width 4 height 2
click at [451, 110] on li "Boomi #BeHeard Employee Engagement Survey FY24" at bounding box center [435, 107] width 177 height 26
type input "Boomi #BeHeard Employee Engagement Survey FY24"
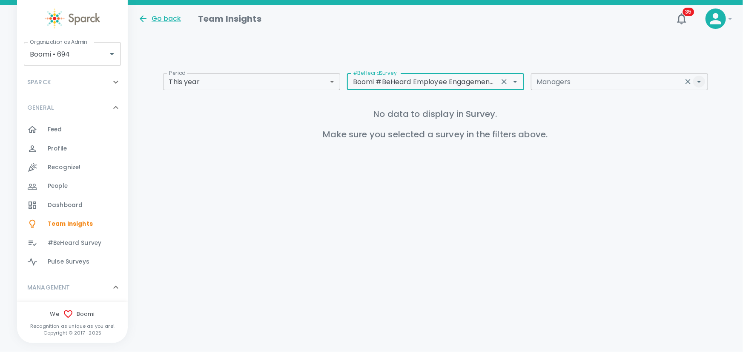
click at [698, 82] on icon "Open" at bounding box center [699, 82] width 4 height 2
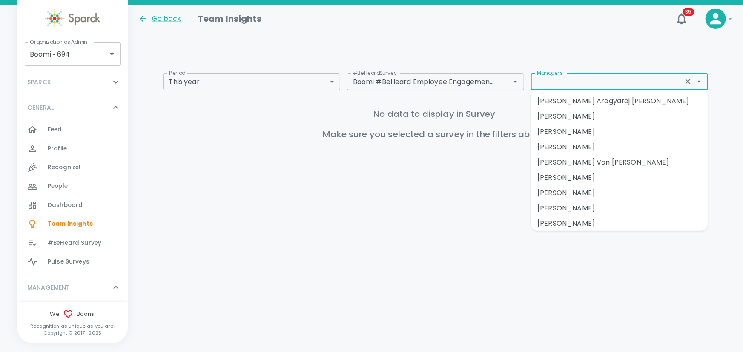
click at [570, 163] on li "Abby Van de Bogert" at bounding box center [618, 162] width 177 height 15
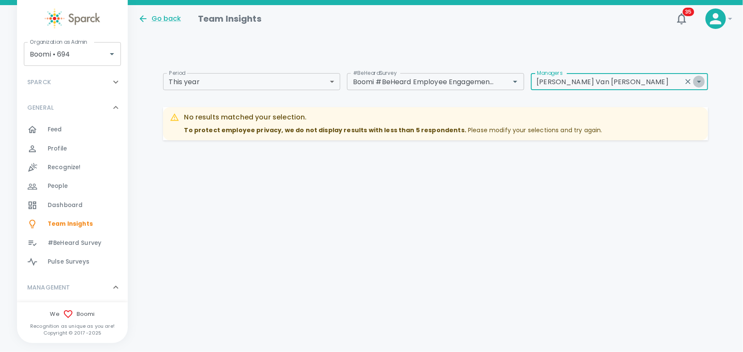
click at [700, 83] on icon "Open" at bounding box center [699, 82] width 10 height 10
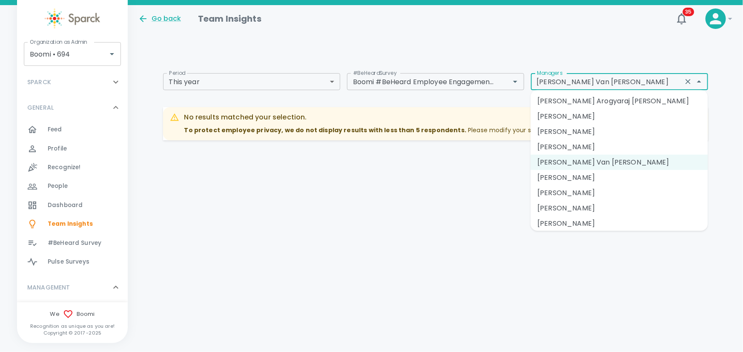
click at [574, 177] on li "Emily Danis" at bounding box center [618, 177] width 177 height 15
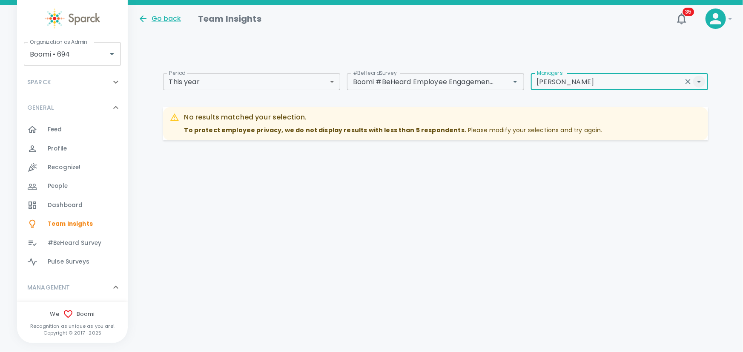
click at [701, 81] on icon "Open" at bounding box center [699, 82] width 10 height 10
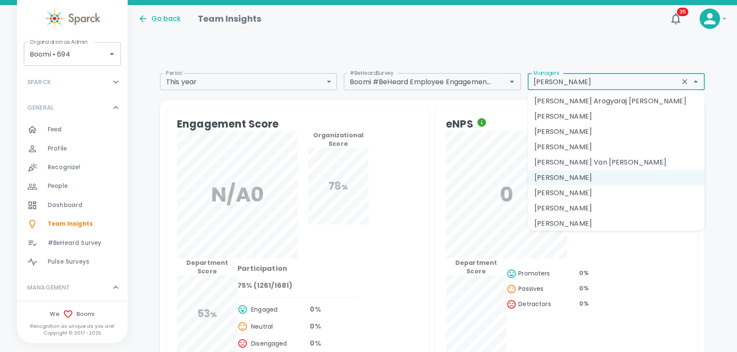
click at [568, 210] on li "Venkat Adusumilli" at bounding box center [616, 208] width 177 height 15
type input "Venkat Adusumilli"
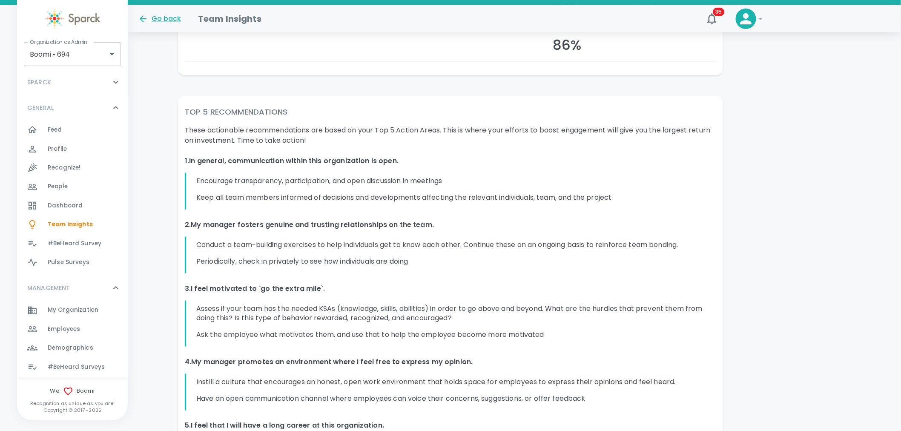
scroll to position [1602, 0]
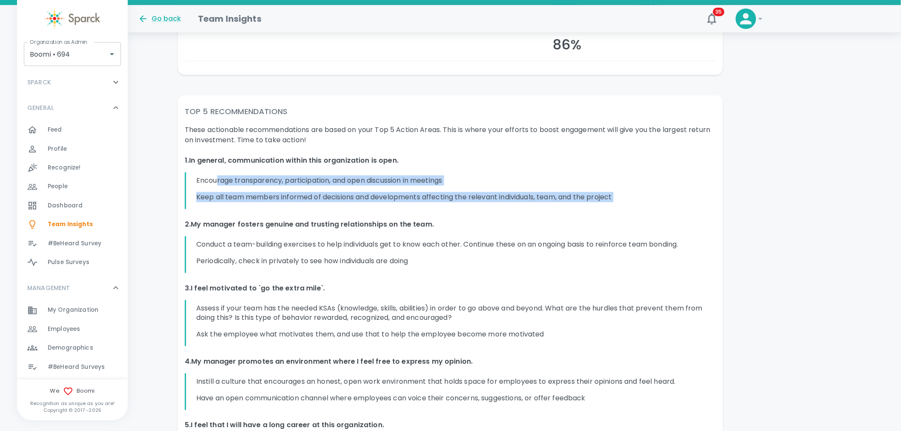
drag, startPoint x: 265, startPoint y: 183, endPoint x: 409, endPoint y: 243, distance: 155.7
click at [408, 221] on div "These actionable recommendations are based on your Top 5 Action Areas. This is …" at bounding box center [450, 304] width 531 height 359
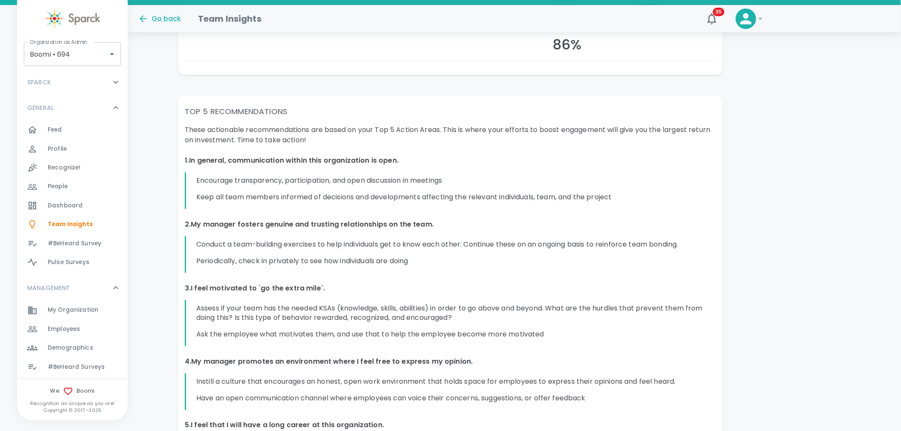
click at [406, 253] on div "Conduct a team-building exercises to help individuals get to know each other. C…" at bounding box center [431, 254] width 493 height 37
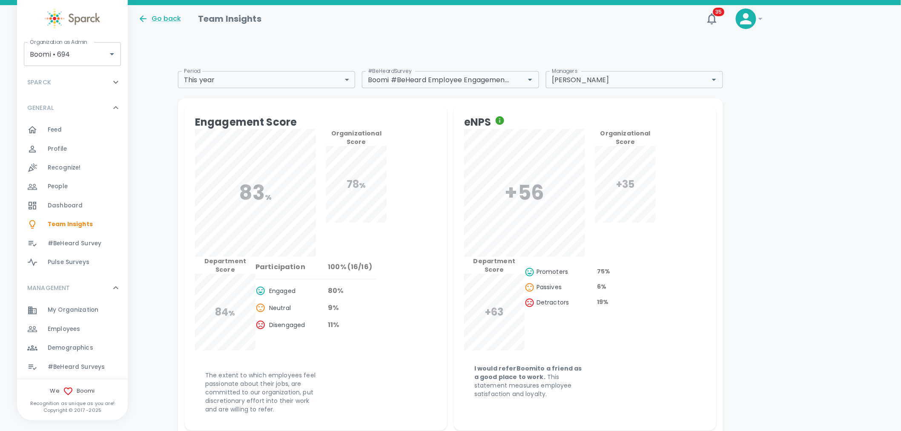
scroll to position [0, 0]
